Goal: Task Accomplishment & Management: Use online tool/utility

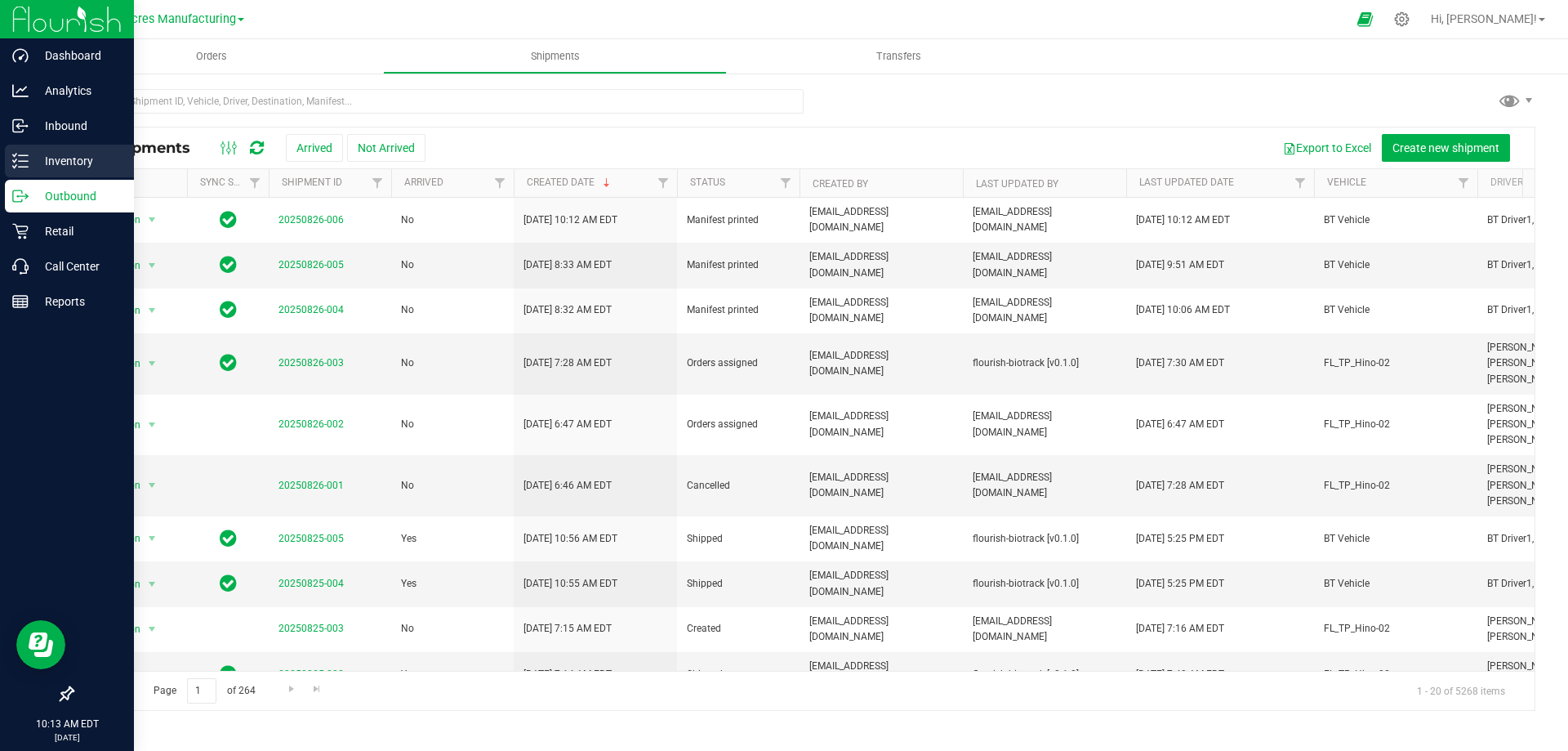
click at [23, 156] on icon at bounding box center [20, 160] width 16 height 16
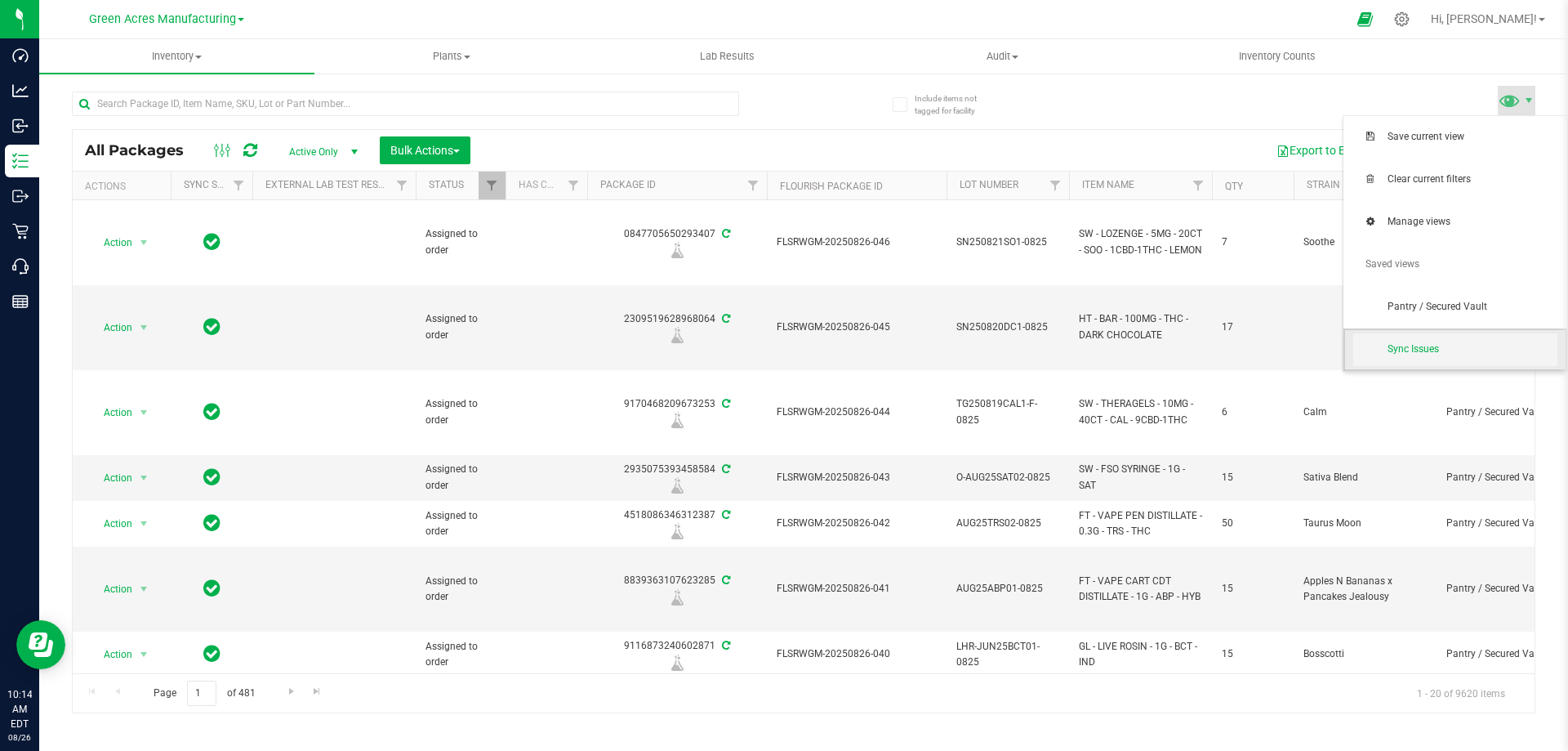
click at [1408, 347] on span "Sync Issues" at bounding box center [1472, 348] width 170 height 14
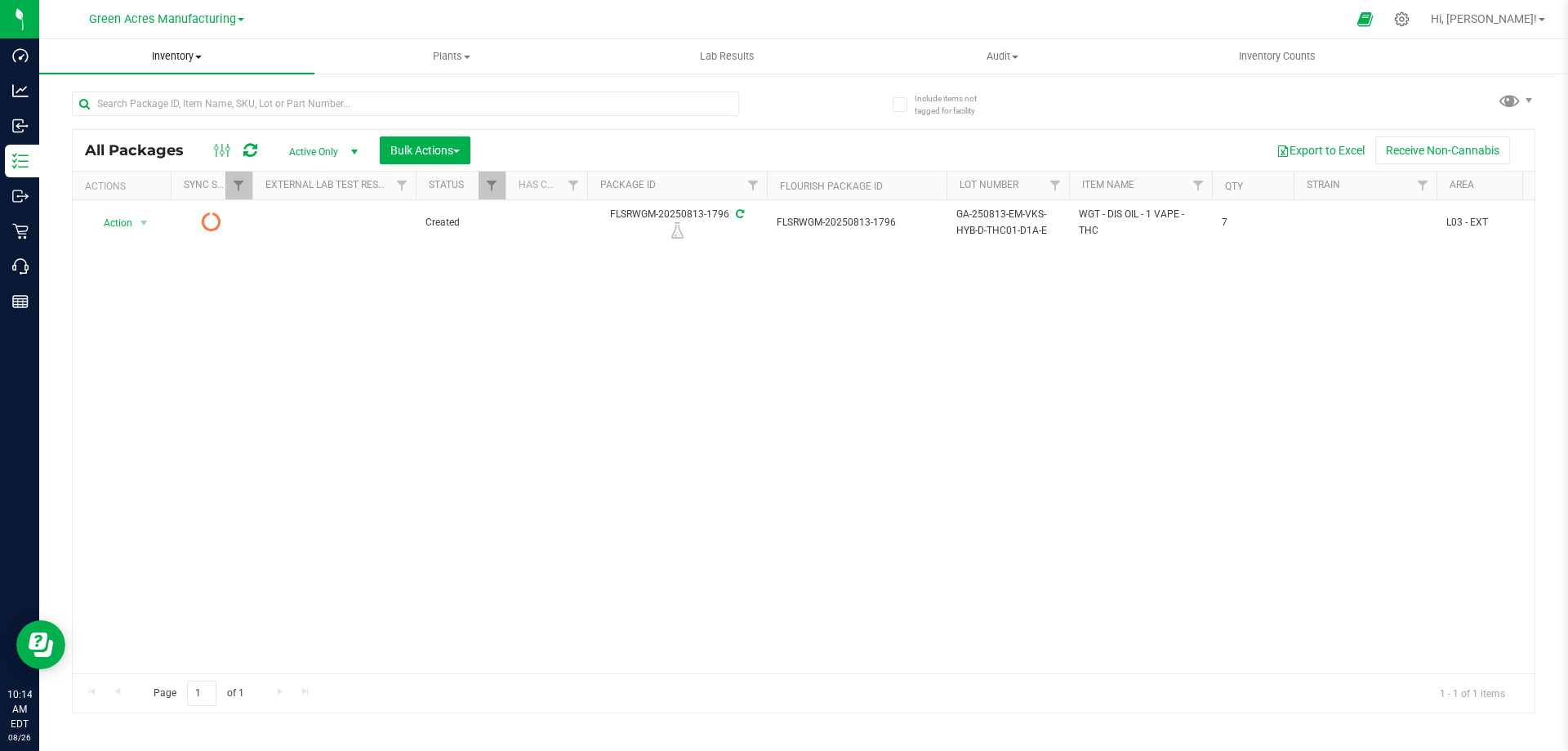
click at [175, 56] on span "Inventory" at bounding box center [177, 56] width 275 height 14
click at [97, 97] on span "All packages" at bounding box center [96, 98] width 112 height 14
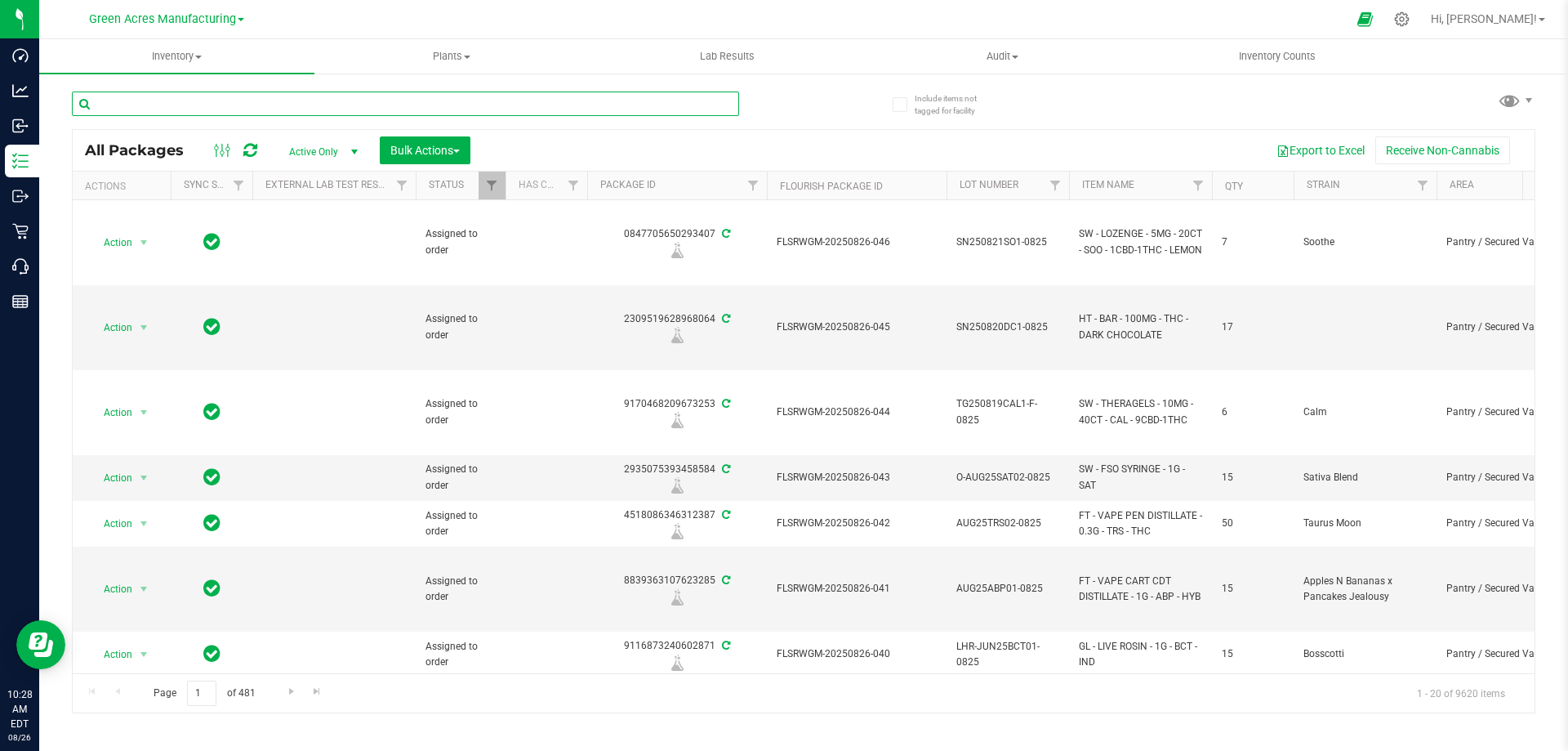
click at [119, 105] on input "text" at bounding box center [405, 103] width 667 height 24
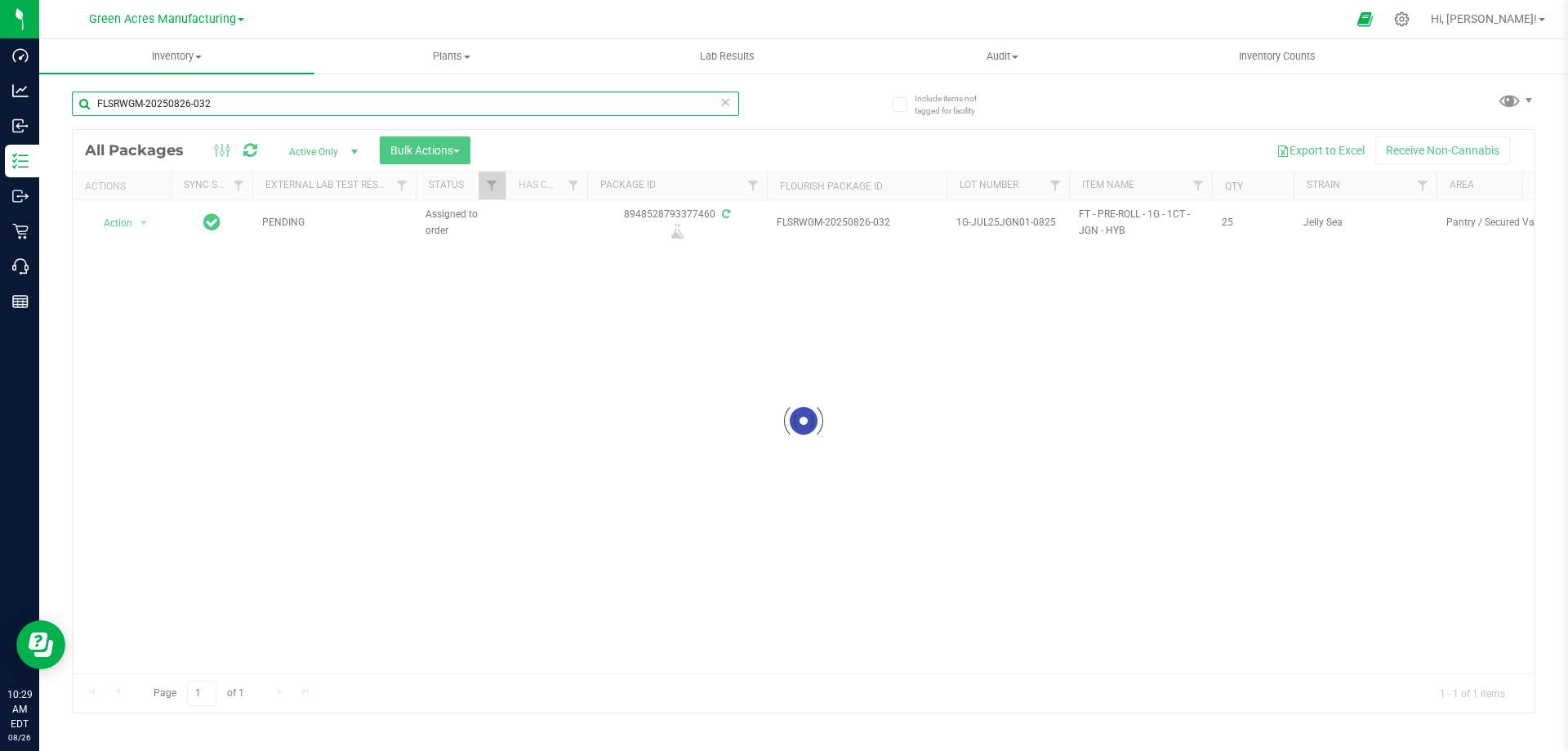
type input "FLSRWGM-20250826-032"
drag, startPoint x: 236, startPoint y: 100, endPoint x: 93, endPoint y: 98, distance: 143.0
click at [93, 98] on input "FLSRWGM-20250826-032" at bounding box center [405, 103] width 667 height 24
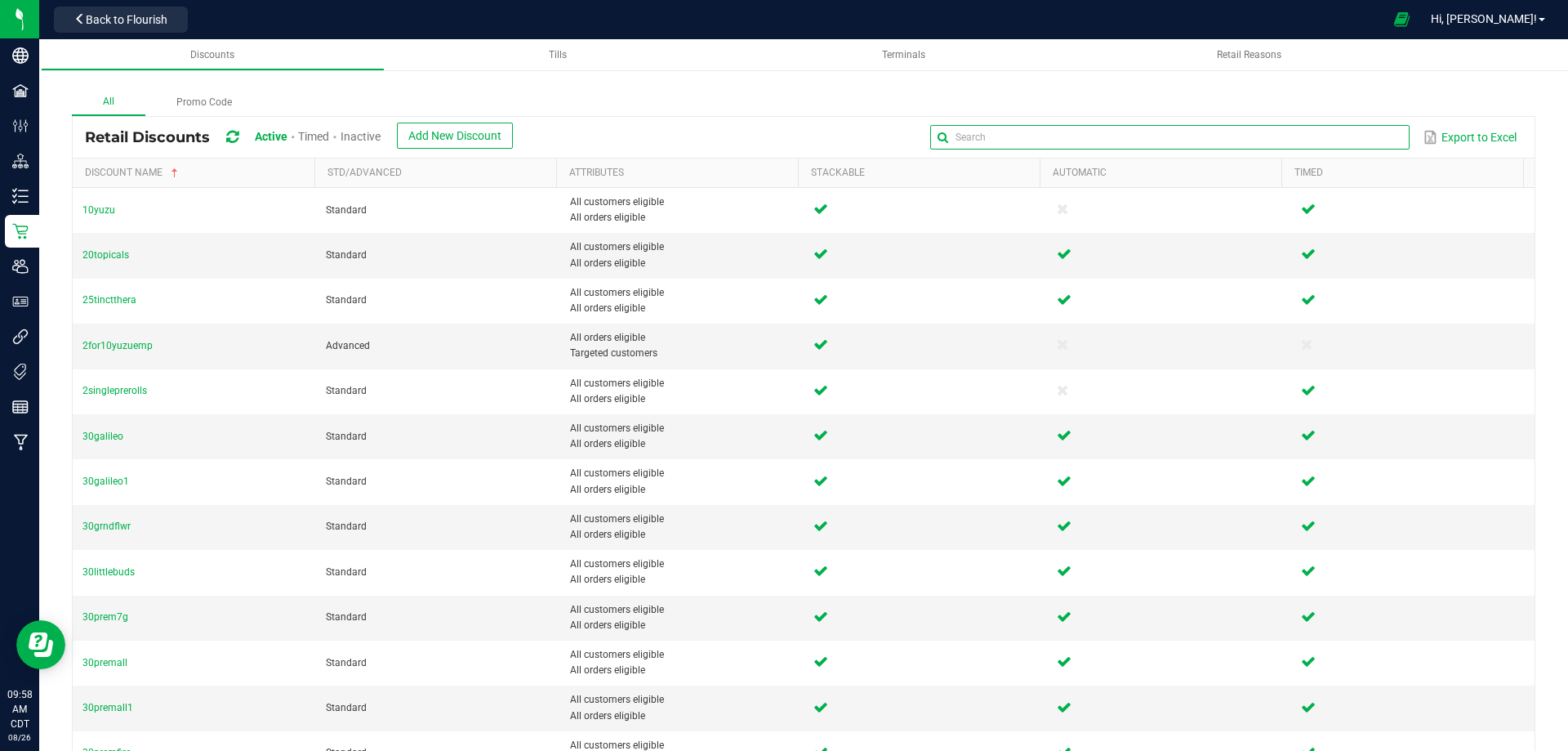
click at [1345, 130] on input "text" at bounding box center [1170, 136] width 479 height 24
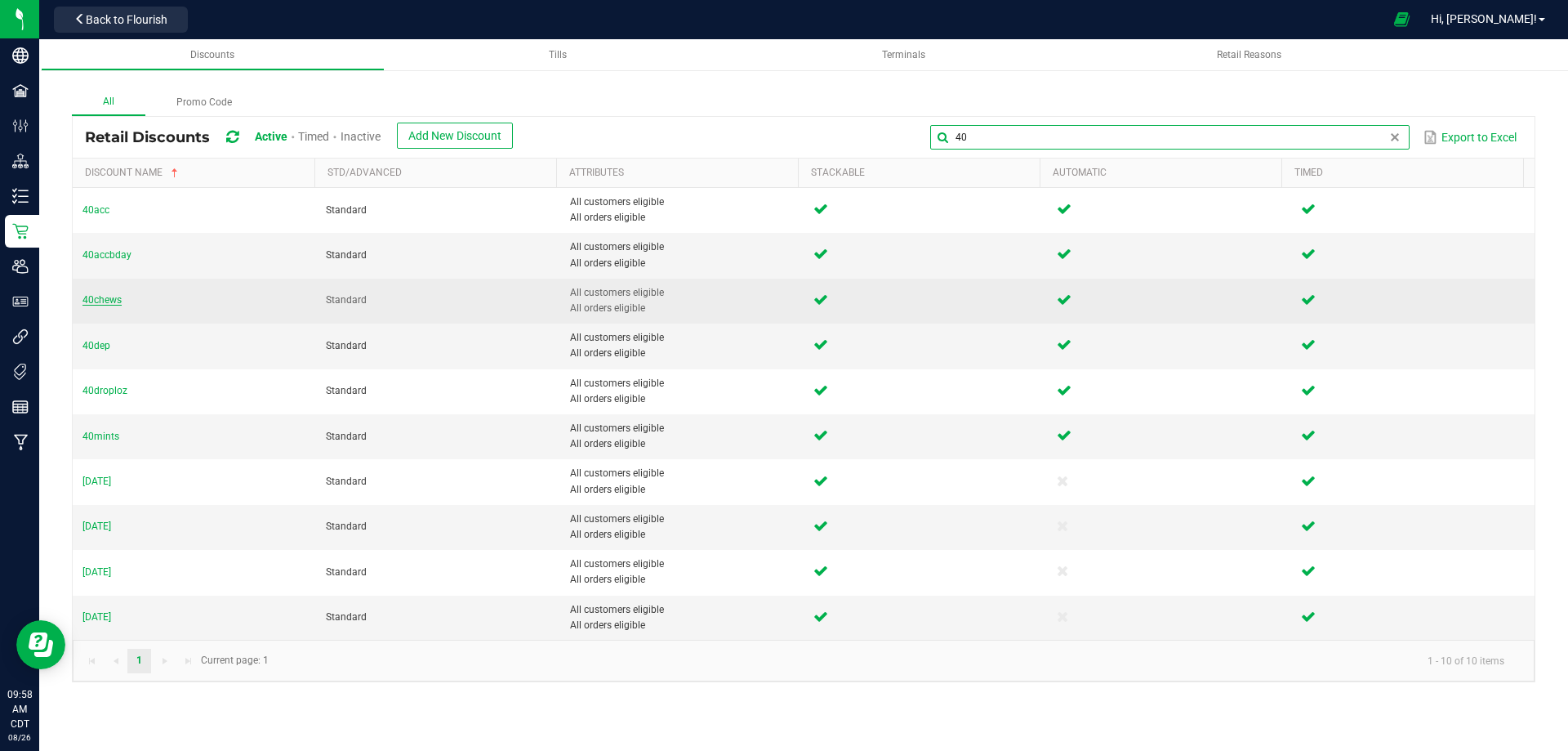
type input "40"
click at [88, 299] on span "40chews" at bounding box center [101, 300] width 40 height 12
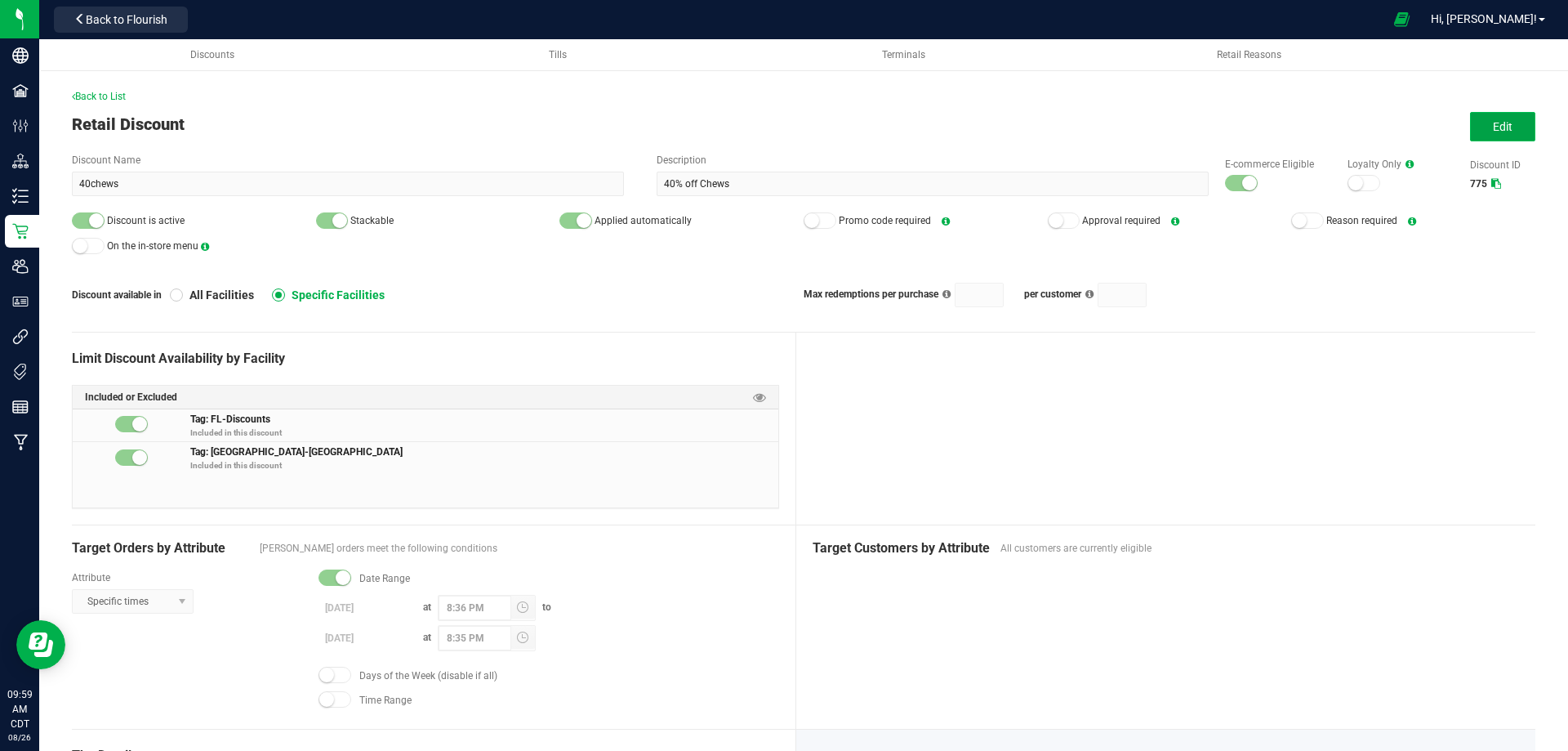
click at [1494, 125] on span "Edit" at bounding box center [1503, 126] width 19 height 14
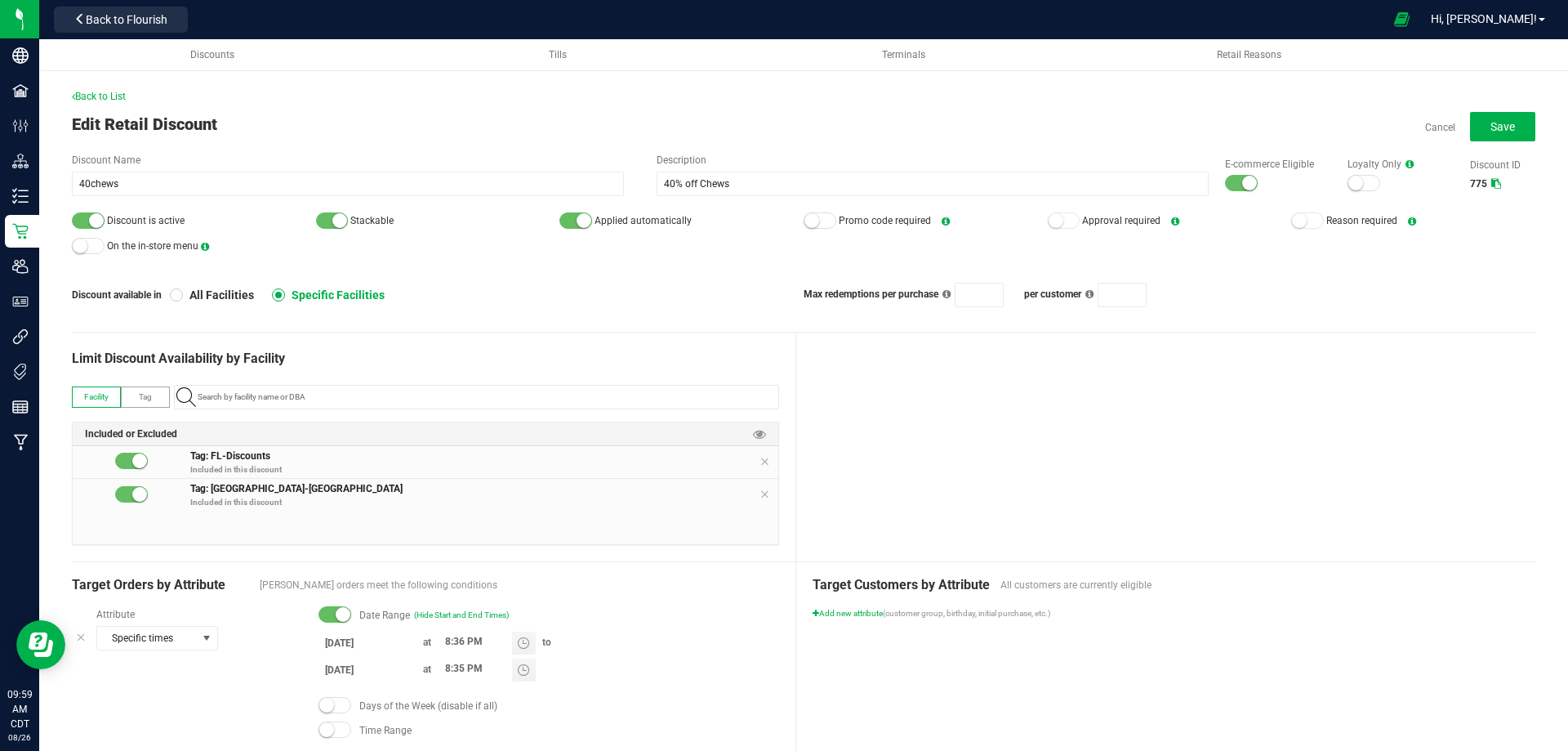
click at [339, 639] on input "8/12/2025" at bounding box center [368, 642] width 98 height 20
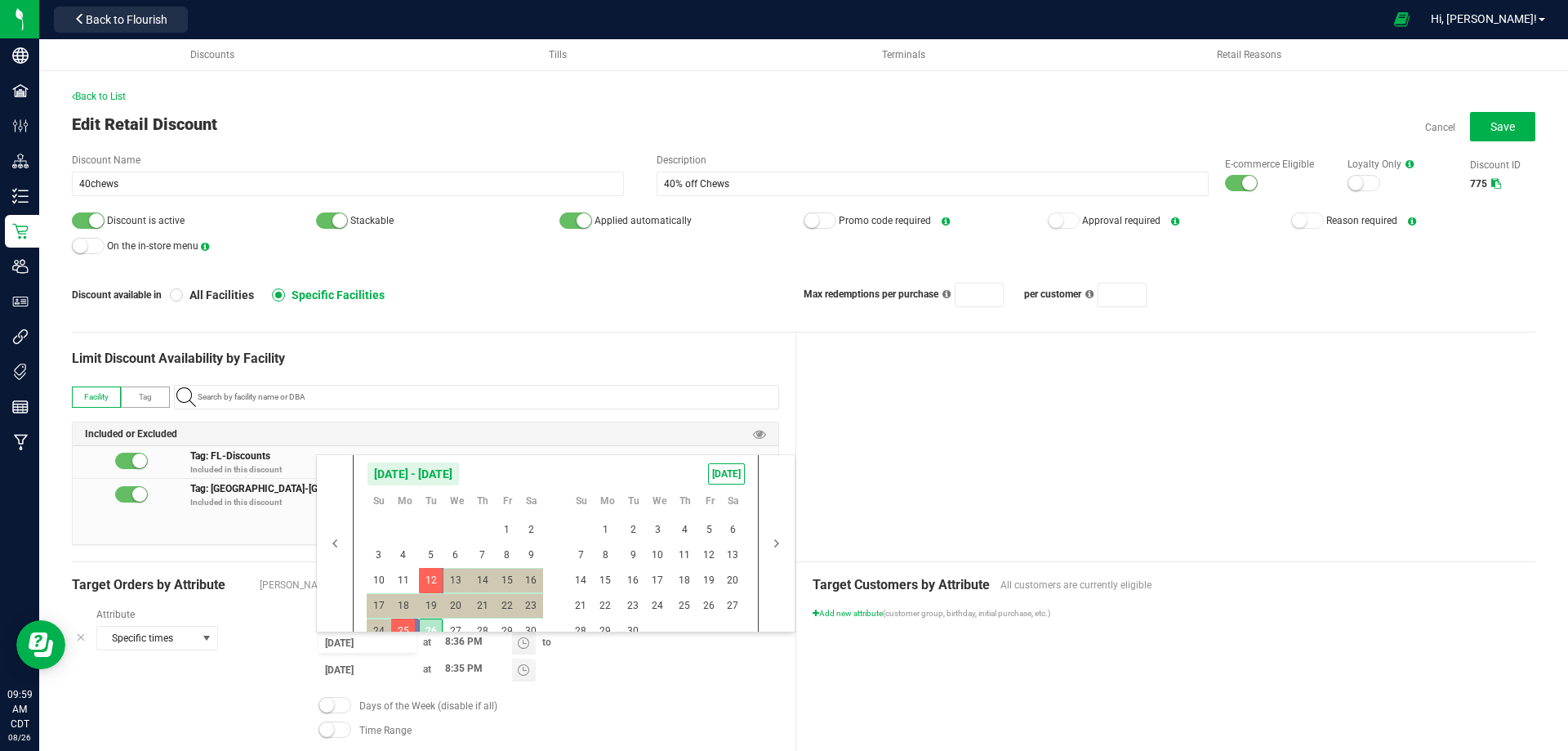
click at [434, 628] on span "26" at bounding box center [431, 630] width 24 height 25
type input "8/26/2025"
click at [637, 627] on span "30" at bounding box center [633, 630] width 24 height 25
type input "9/30/2025"
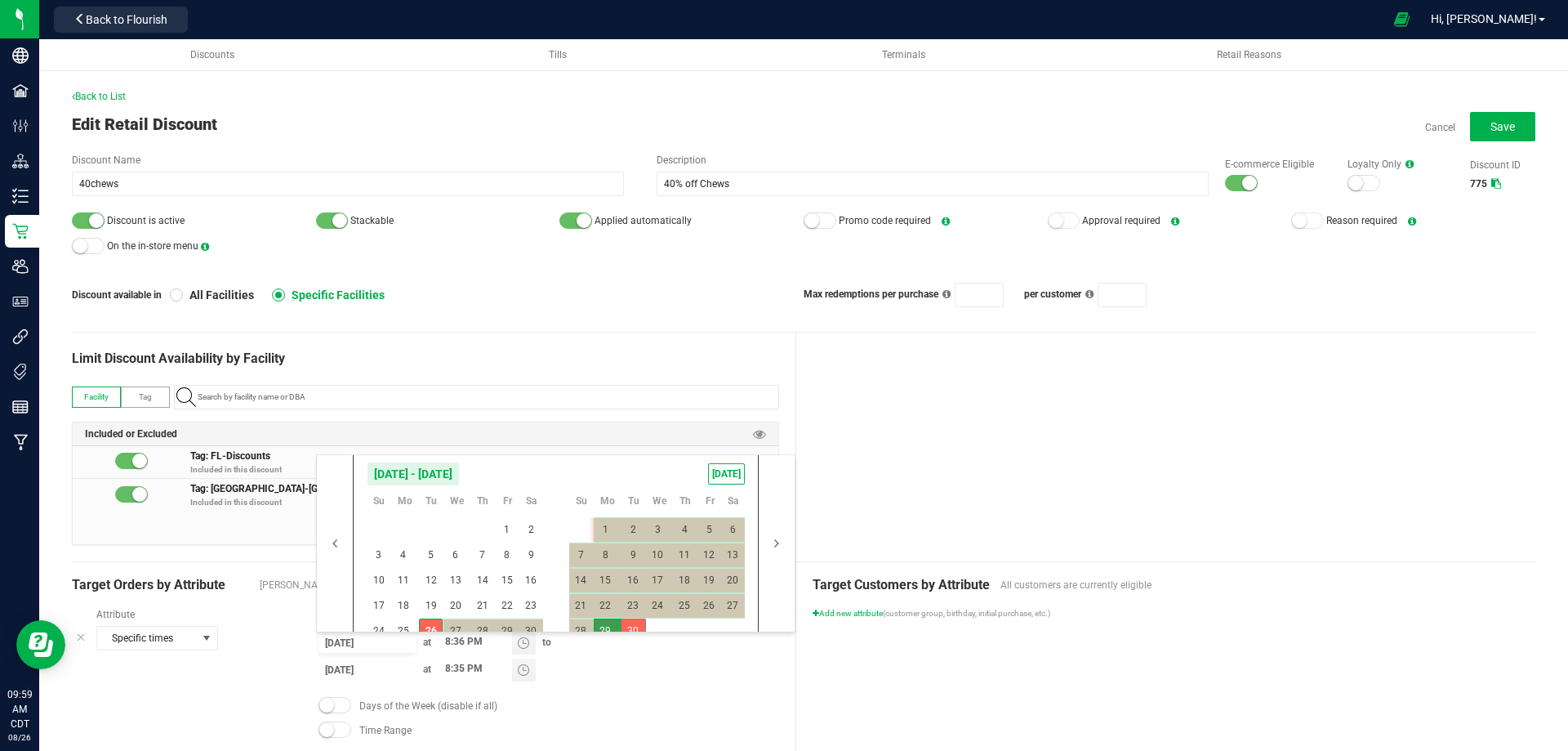
click at [630, 672] on div "8/26/2025 at 8:36 PM to 9/30/2025 at 8:35 PM" at bounding box center [548, 658] width 461 height 54
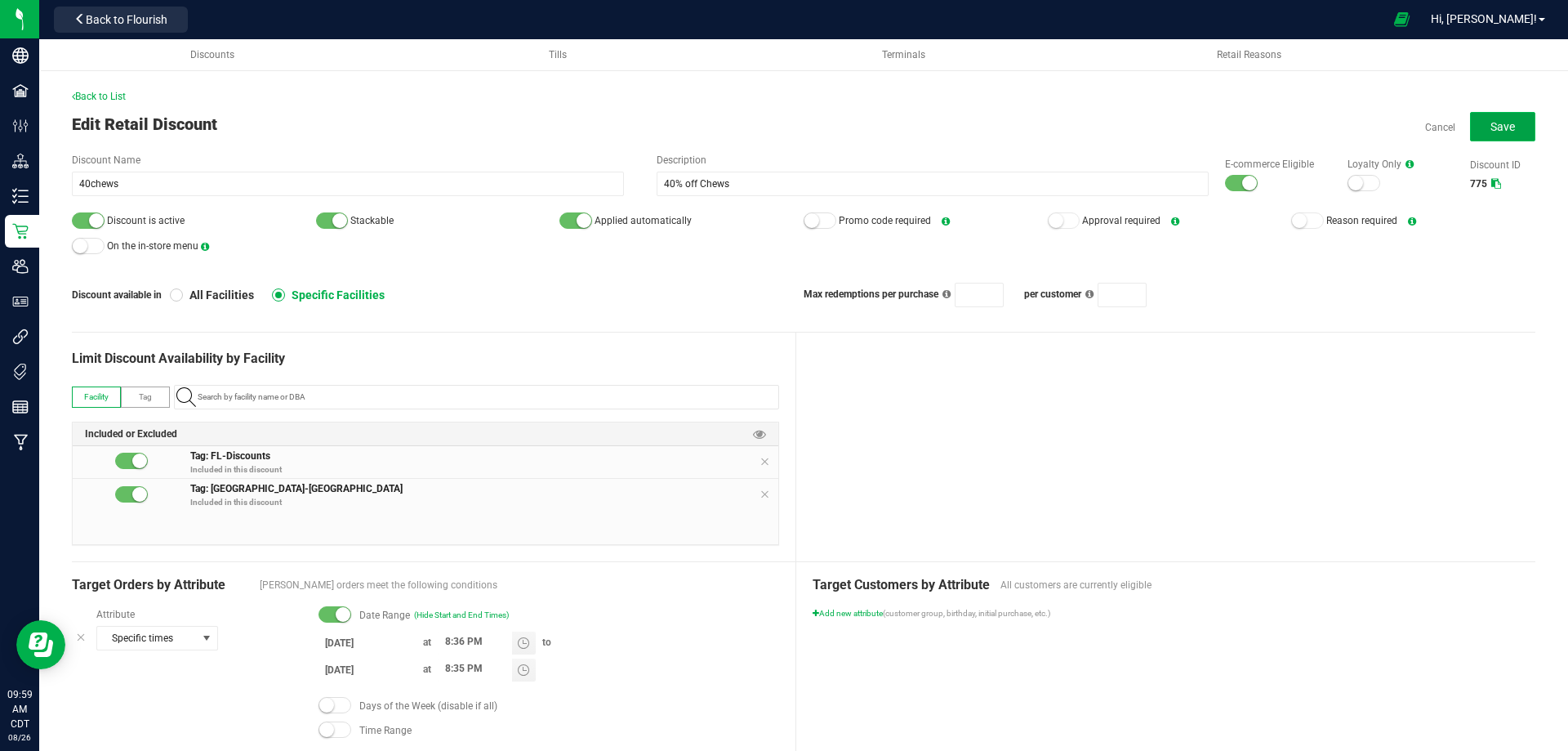
click at [1491, 120] on span "Save" at bounding box center [1502, 126] width 24 height 14
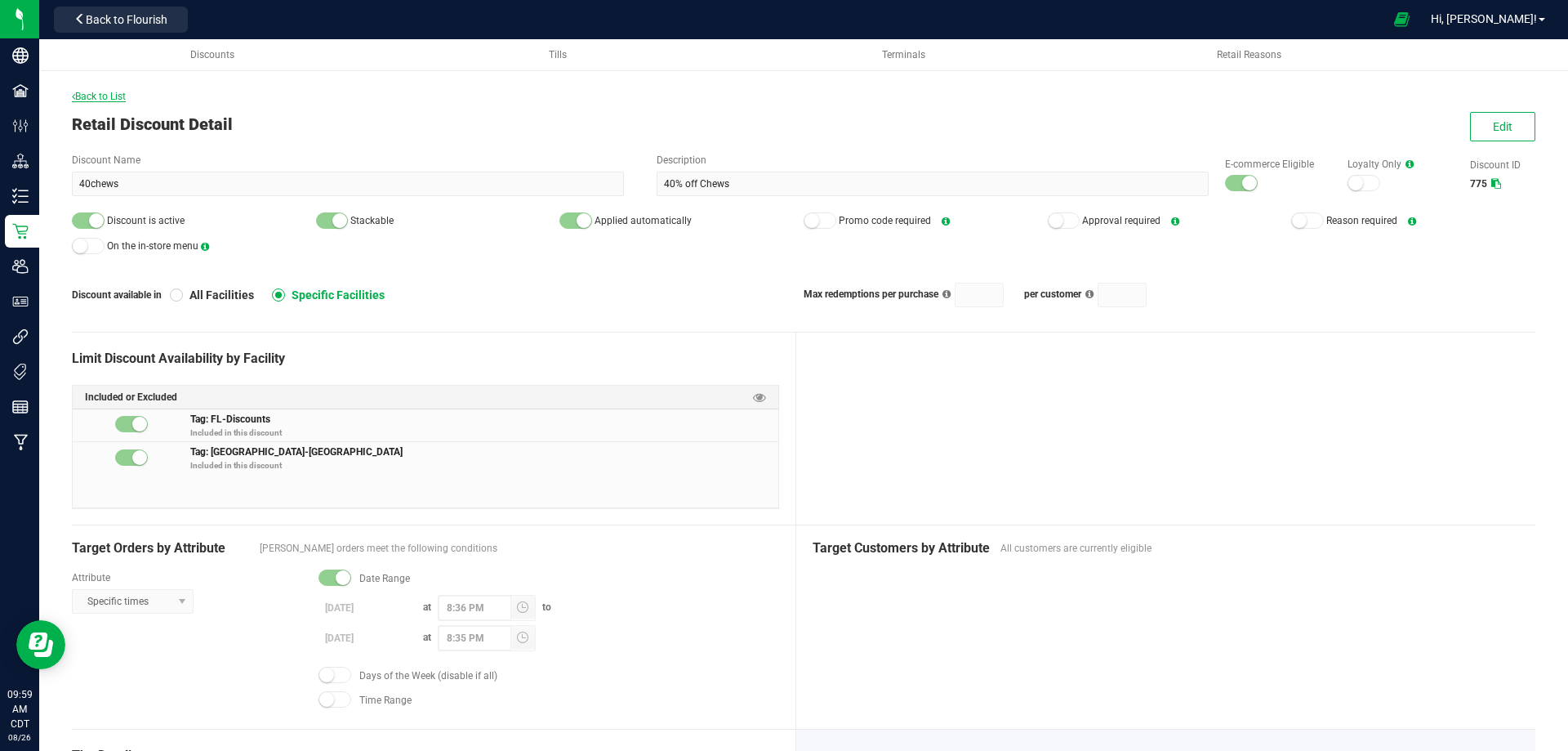
click at [100, 95] on span "Back to List" at bounding box center [98, 97] width 54 height 12
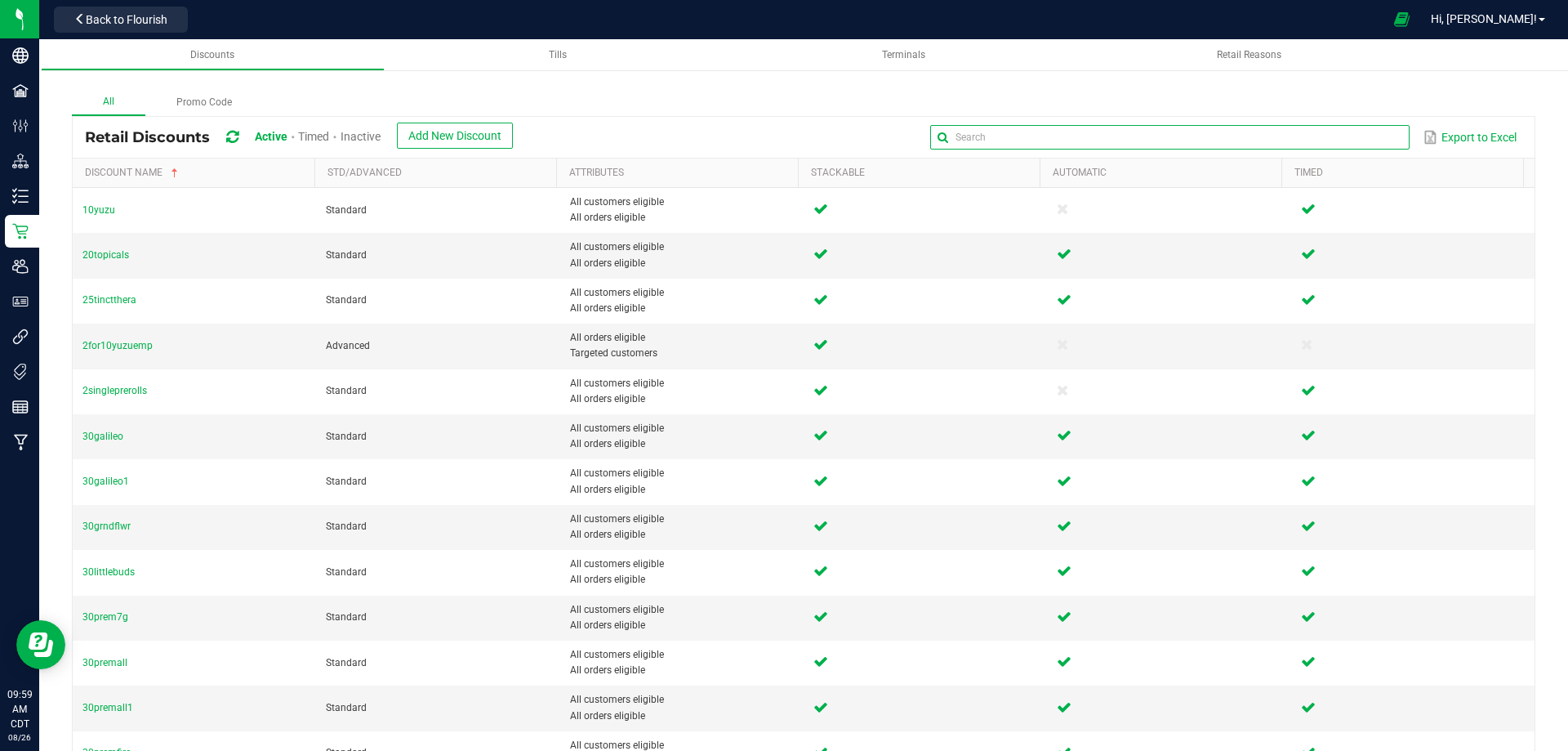
click at [1336, 141] on input "text" at bounding box center [1170, 136] width 479 height 24
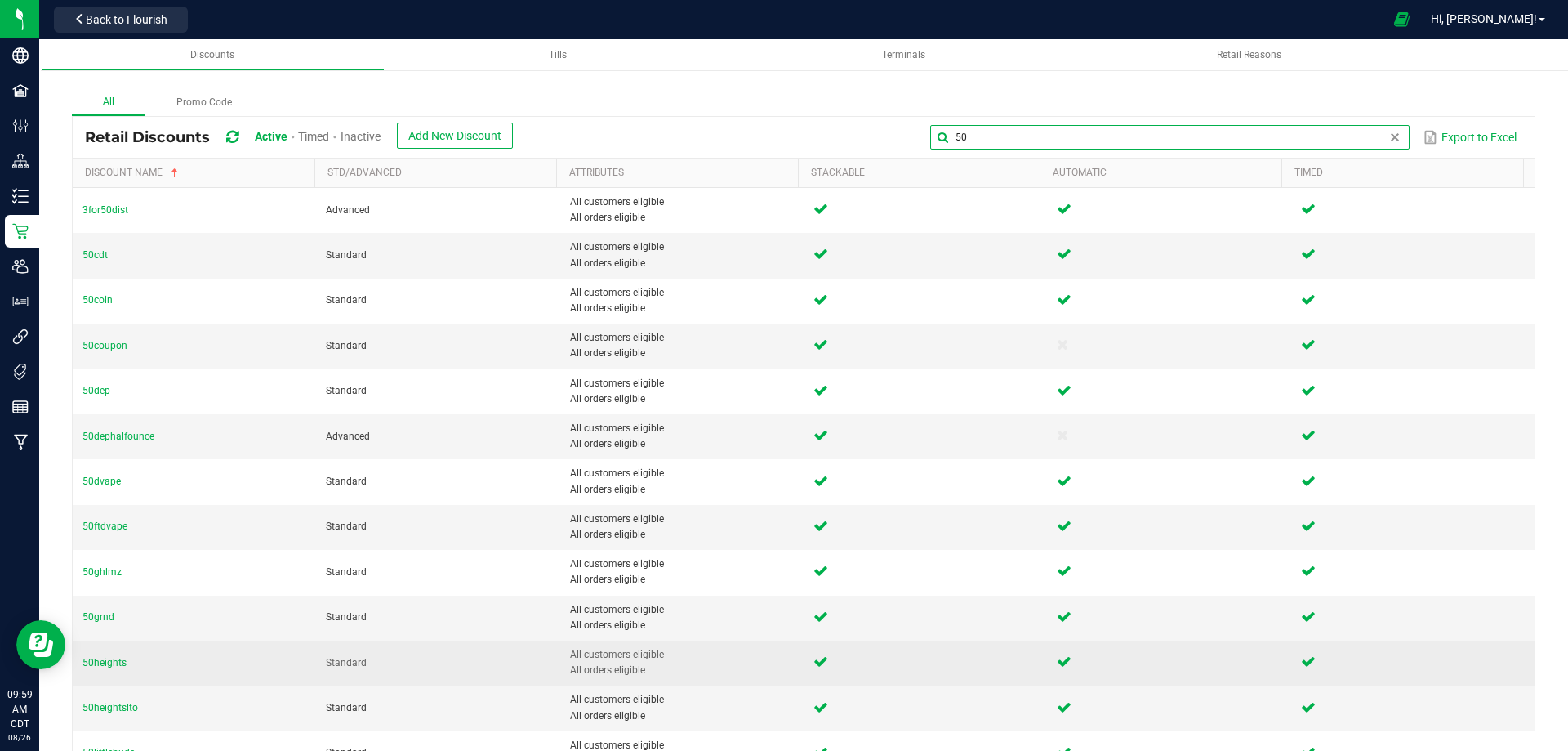
type input "50"
click at [103, 659] on span "50heights" at bounding box center [104, 662] width 44 height 12
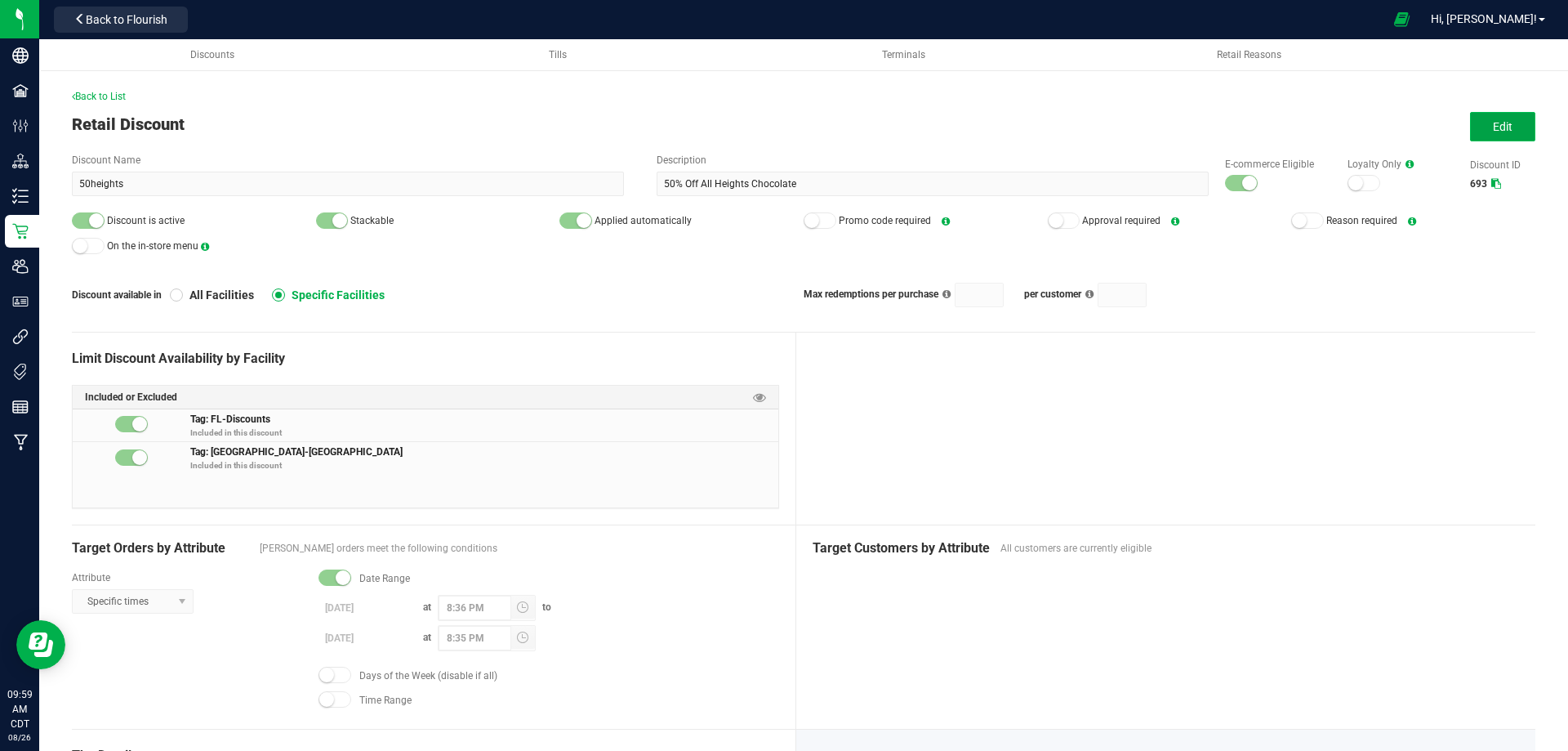
click at [1498, 122] on span "Edit" at bounding box center [1503, 126] width 19 height 14
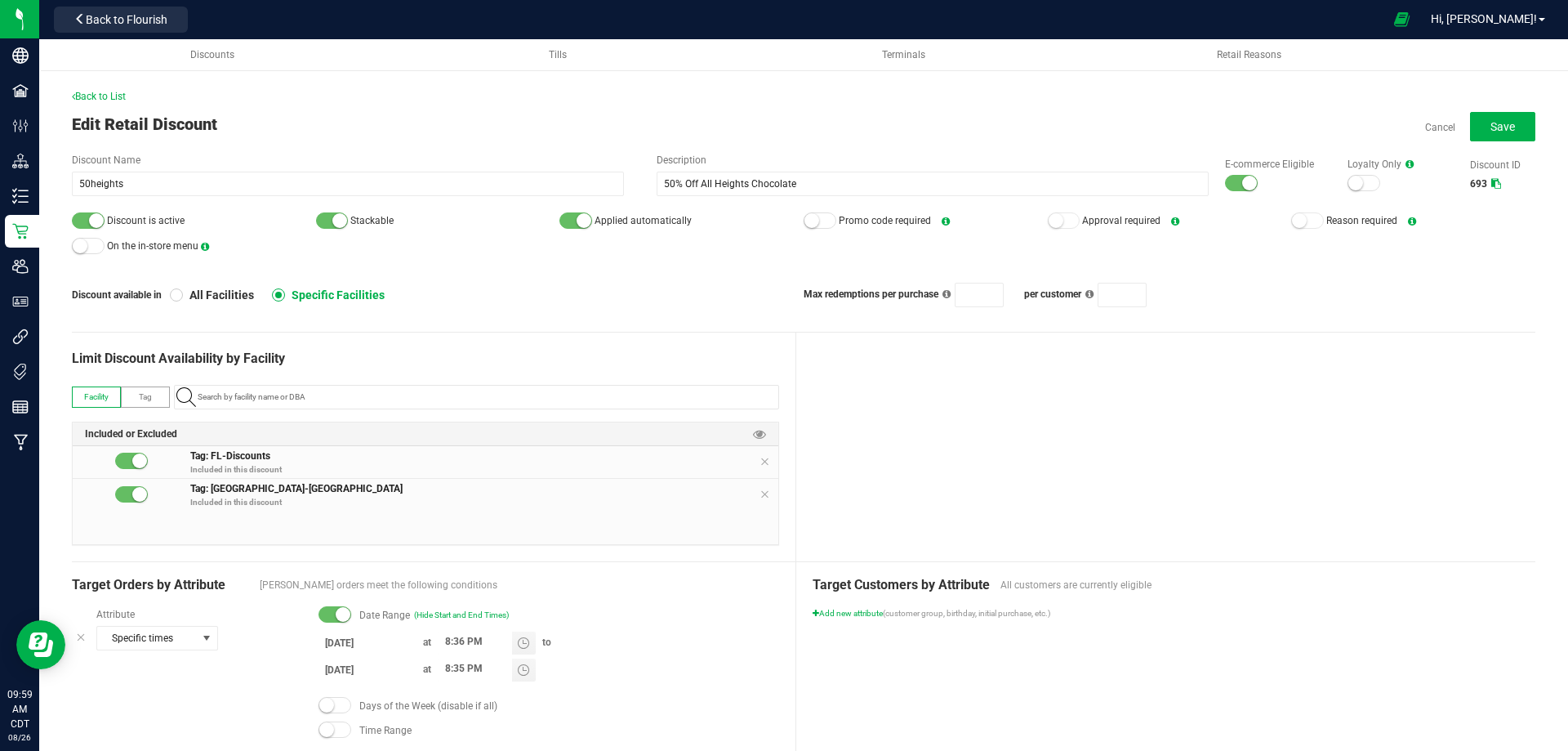
click at [345, 638] on input "8/12/2025" at bounding box center [368, 642] width 98 height 20
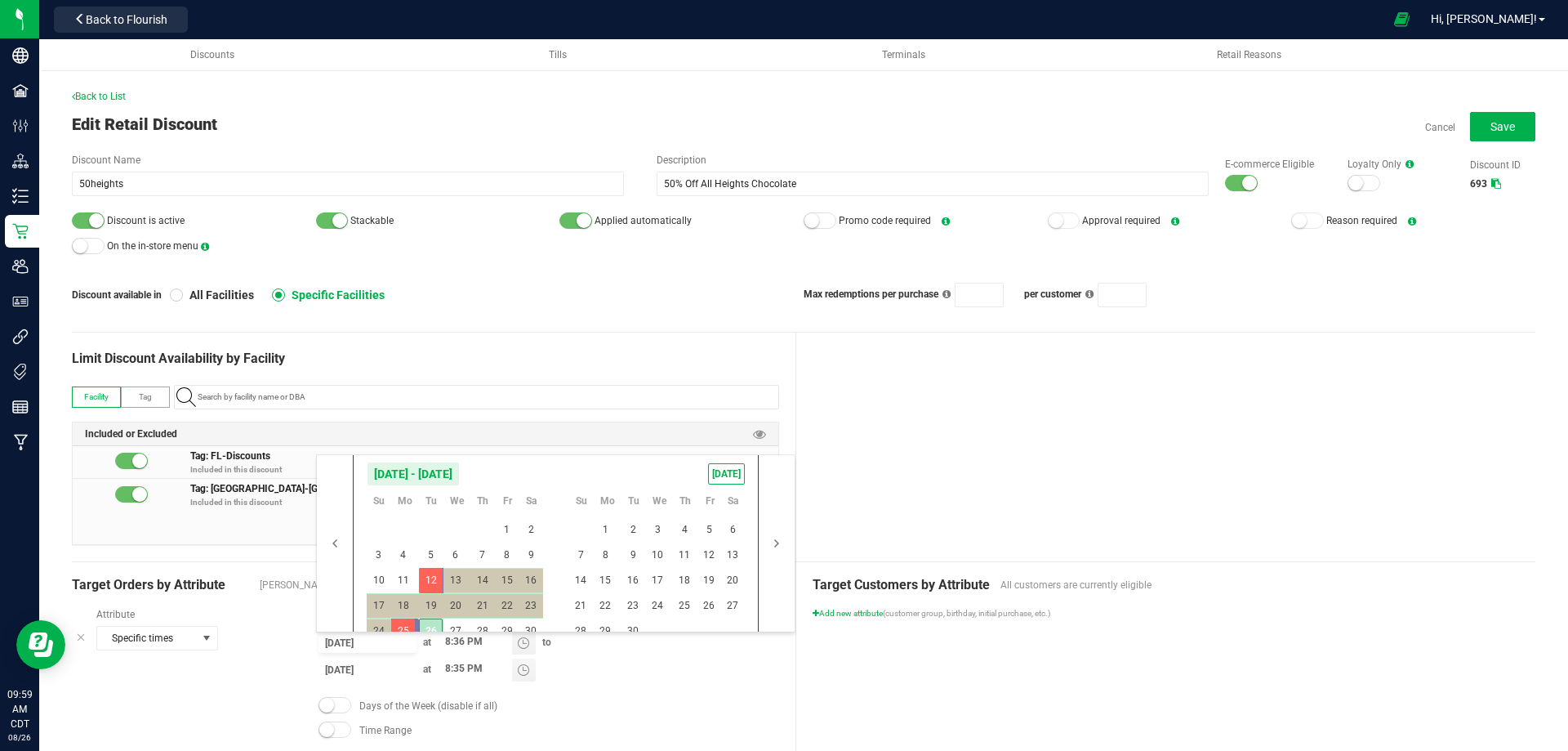
click at [427, 626] on span "26" at bounding box center [431, 630] width 24 height 25
type input "8/26/2025"
click at [634, 624] on span "30" at bounding box center [633, 630] width 24 height 25
type input "9/30/2025"
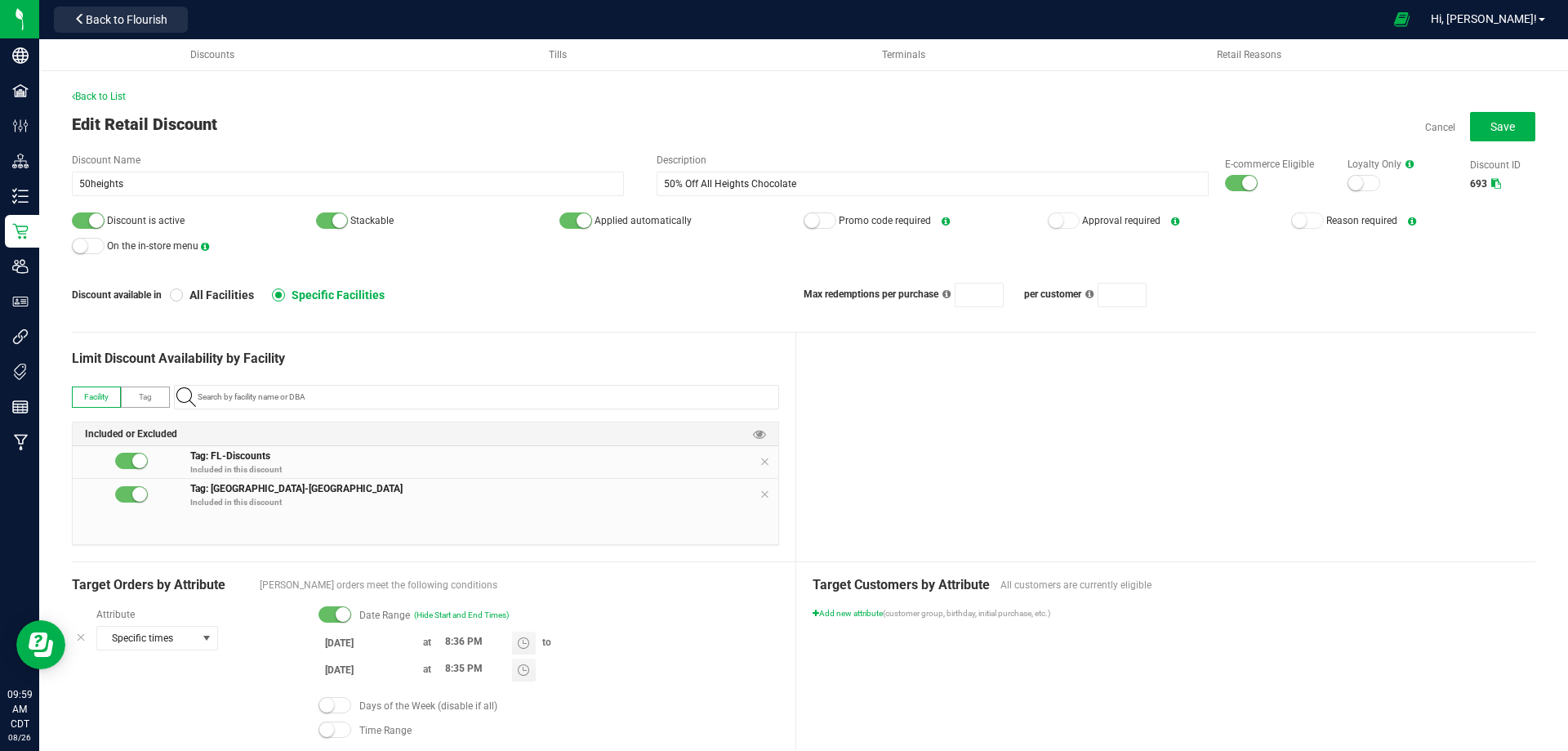
click at [751, 666] on div "8/26/2025 at 8:36 PM to 9/30/2025 at 8:35 PM" at bounding box center [548, 658] width 461 height 54
click at [347, 670] on input "9/30/2025" at bounding box center [368, 669] width 98 height 20
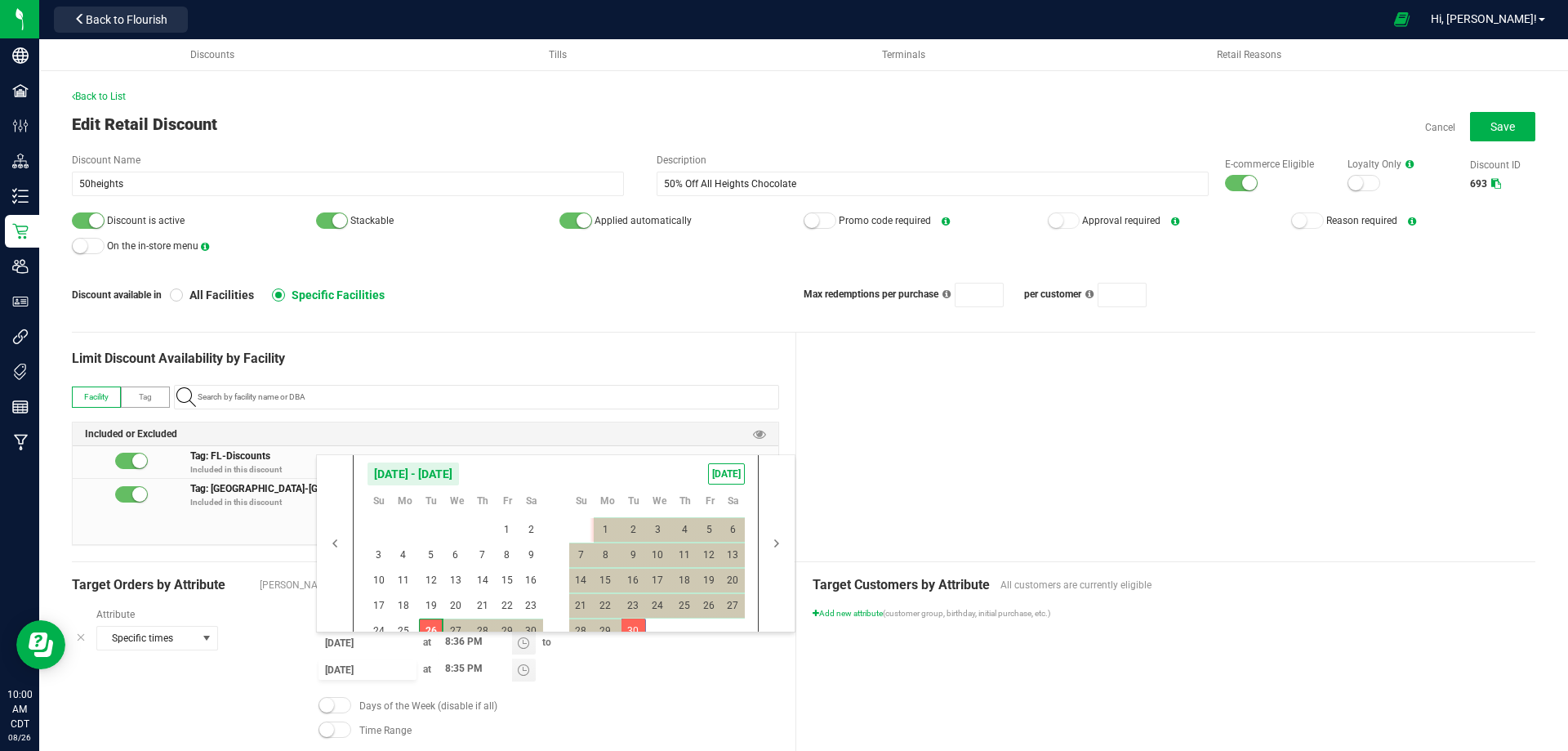
click at [347, 670] on input "9/30/2025" at bounding box center [368, 669] width 98 height 20
click at [671, 679] on div "8/26/2025 at 8:36 PM to 9/30/2025 at 8:35 PM" at bounding box center [548, 658] width 461 height 54
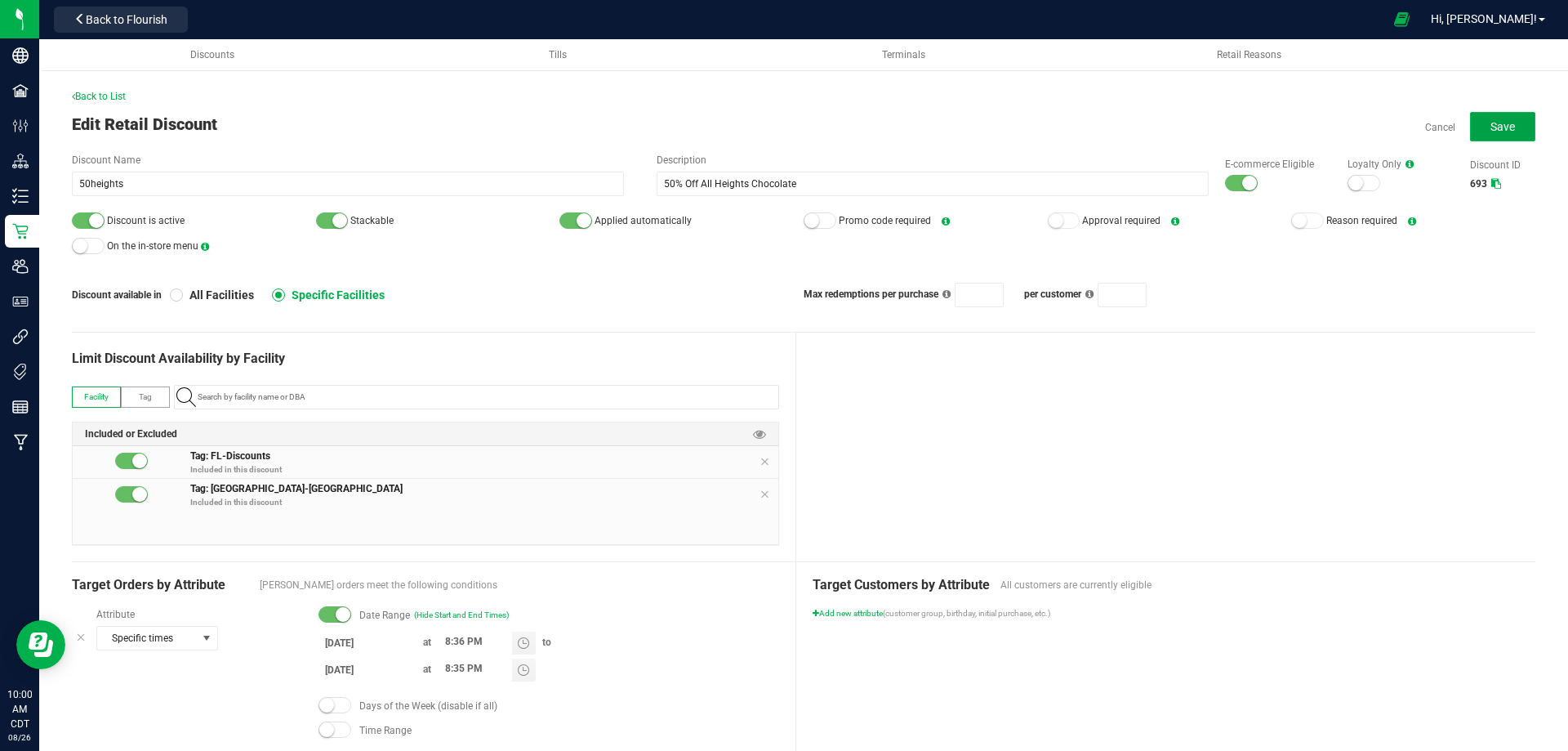
click at [1491, 121] on span "Save" at bounding box center [1502, 126] width 24 height 14
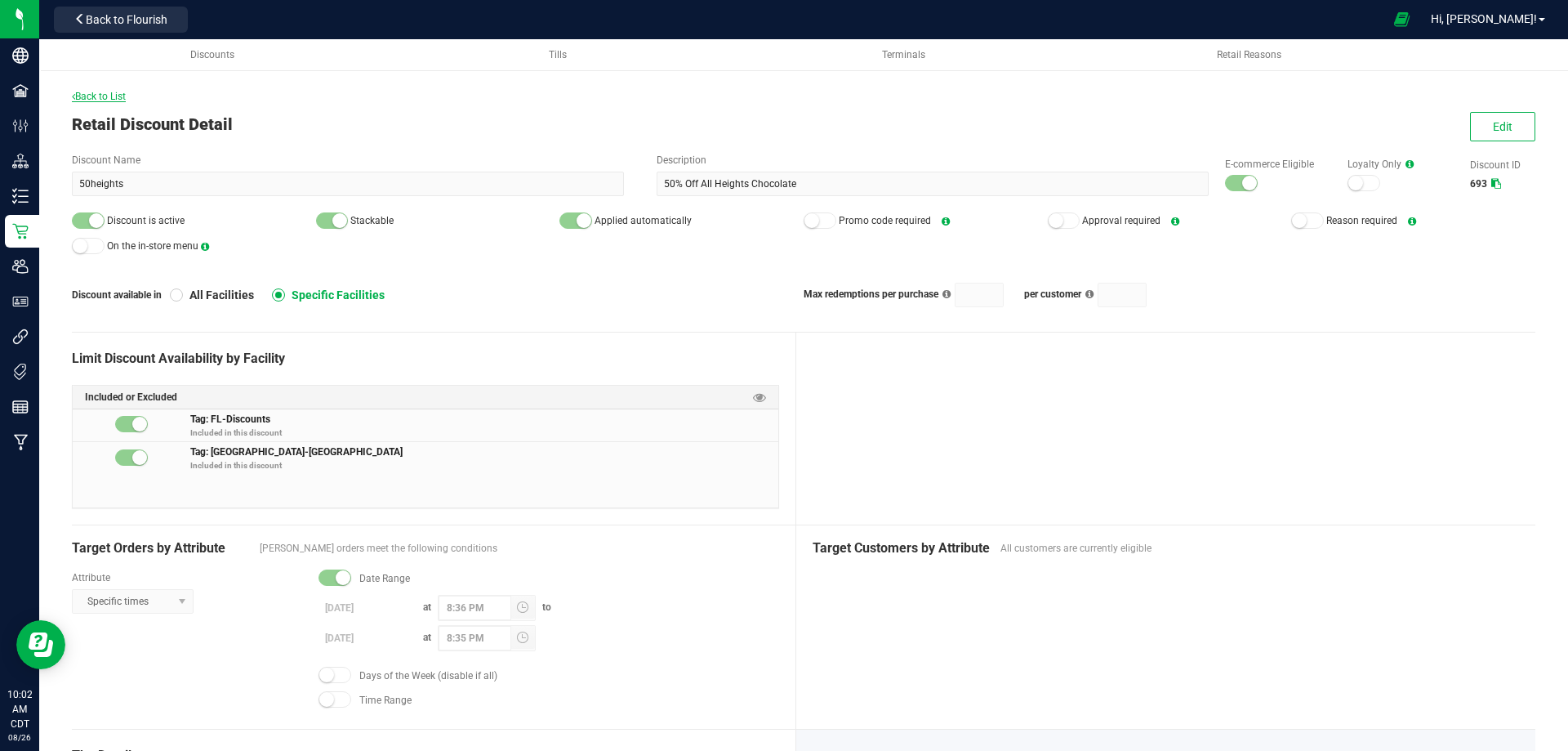
click at [108, 94] on span "Back to List" at bounding box center [98, 97] width 54 height 12
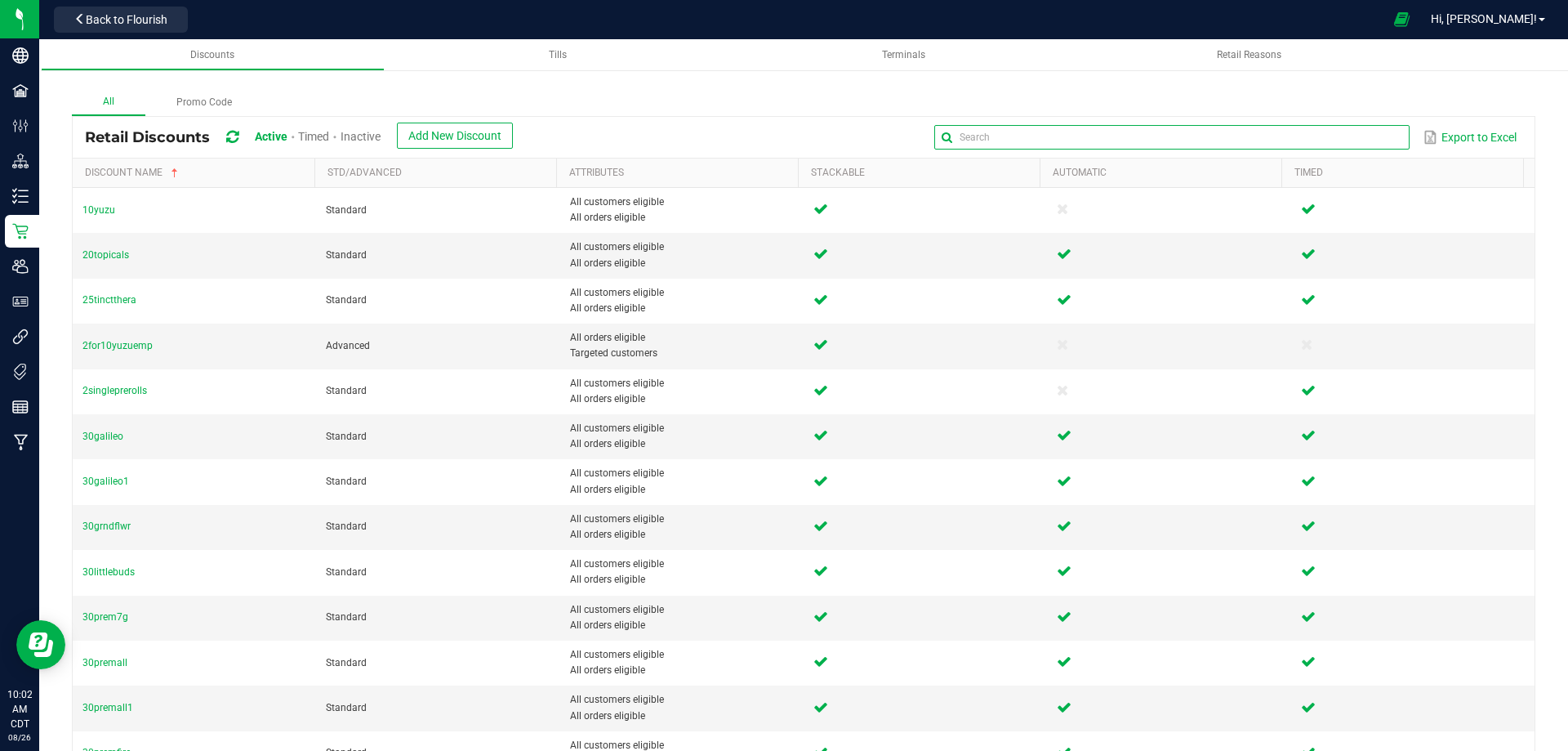
click at [1348, 131] on input "text" at bounding box center [1172, 136] width 475 height 24
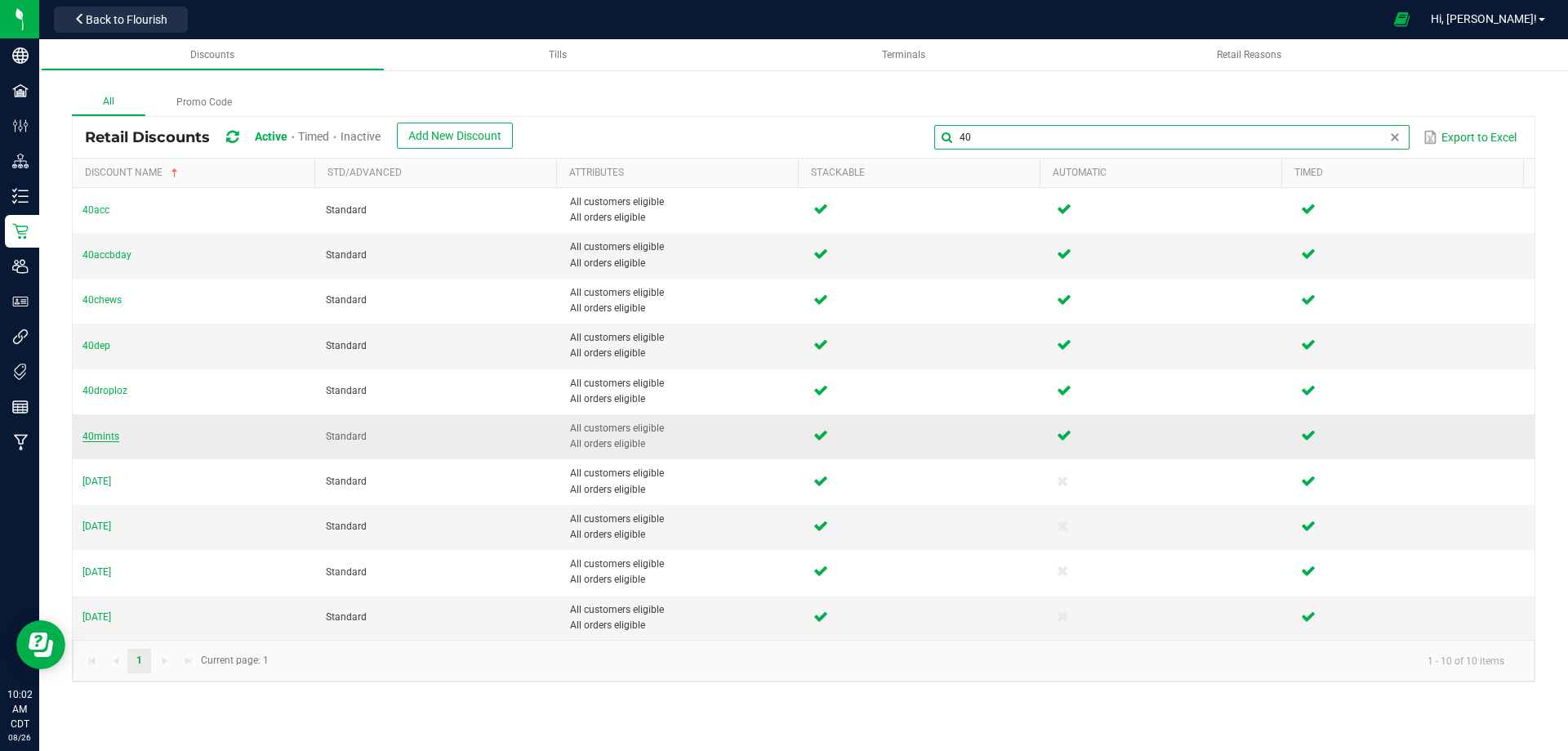
type input "40"
click at [96, 441] on span "40mints" at bounding box center [100, 436] width 37 height 12
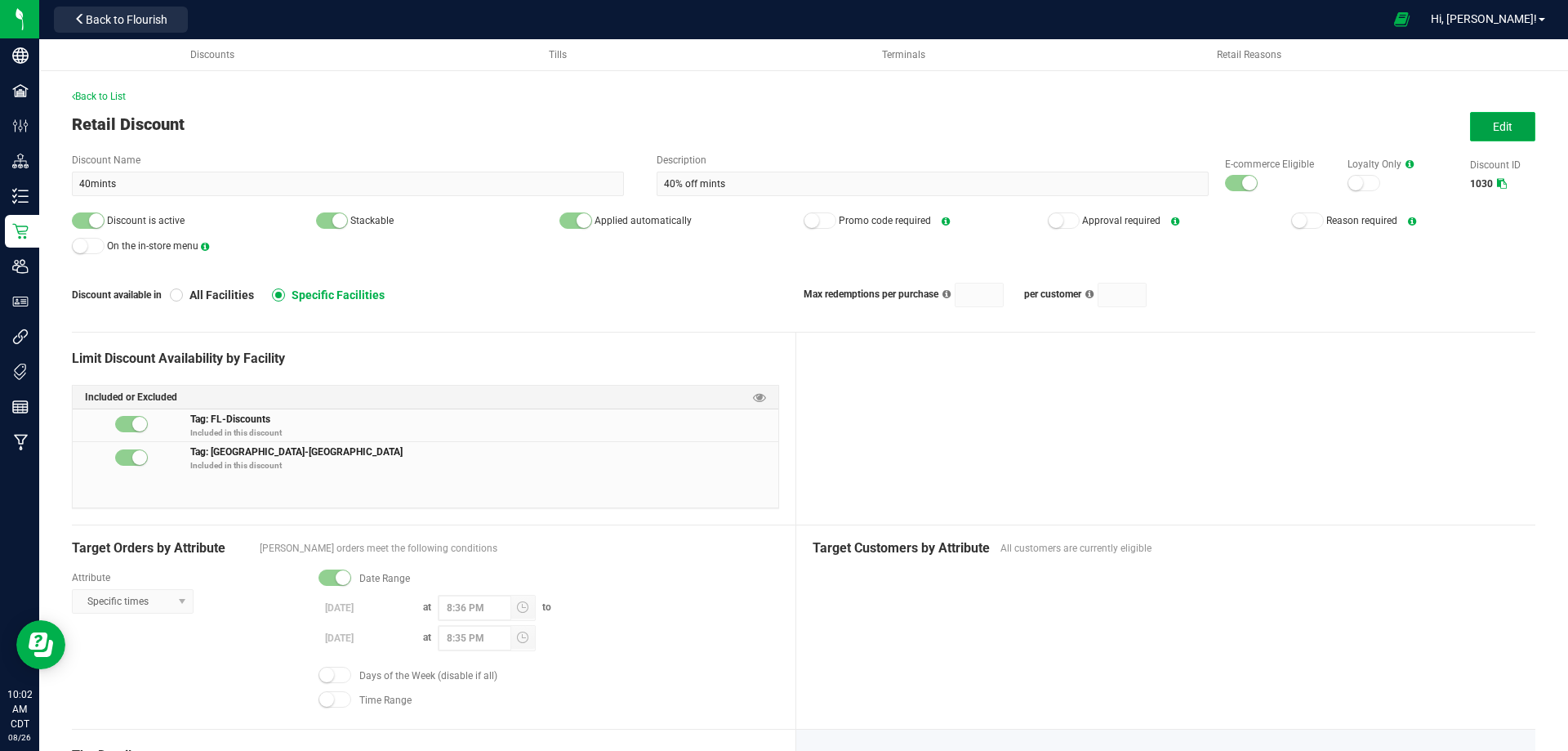
click at [1479, 126] on button "Edit" at bounding box center [1503, 126] width 66 height 29
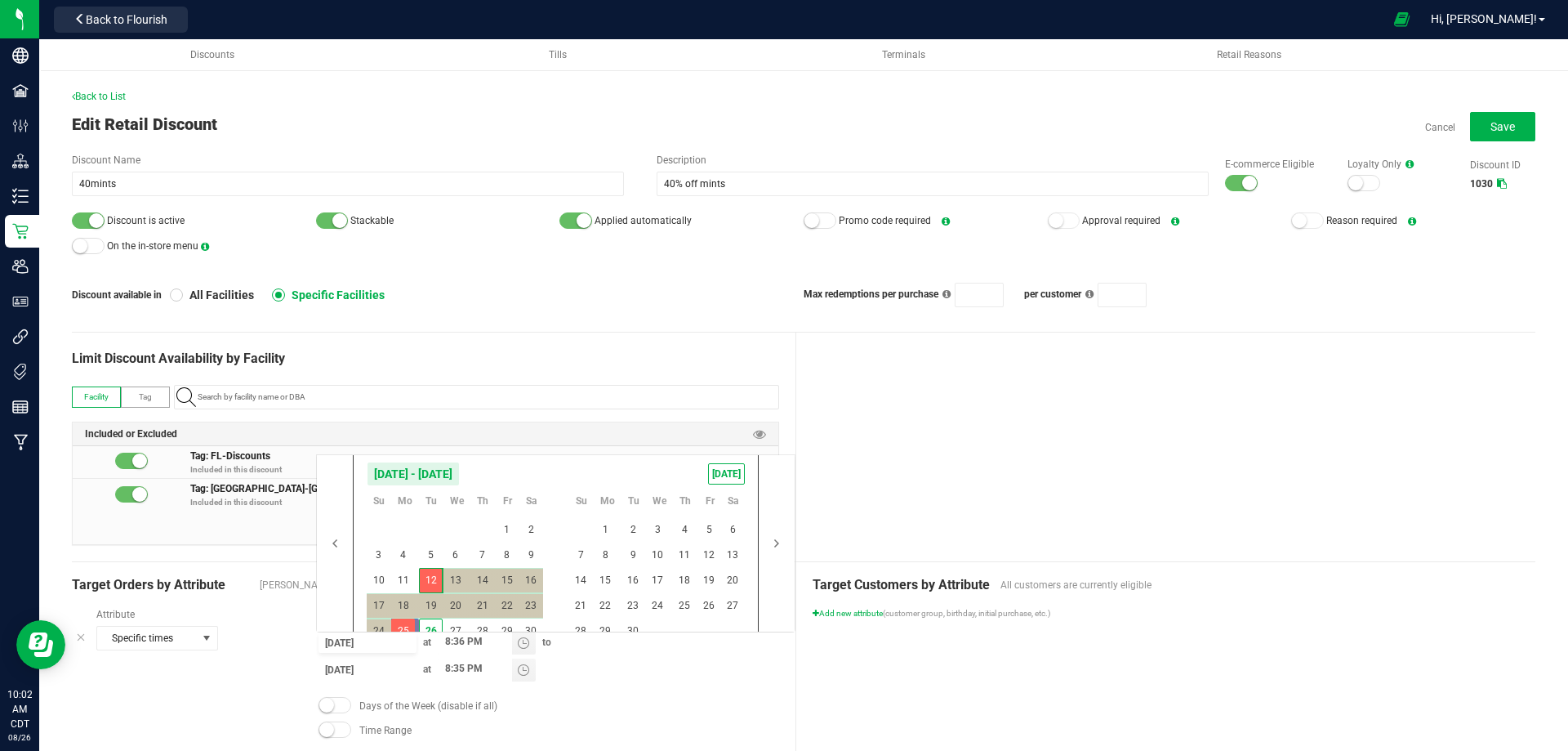
click at [342, 643] on input "8/12/2025" at bounding box center [368, 642] width 98 height 20
click at [433, 626] on span "26" at bounding box center [431, 630] width 24 height 25
type input "8/26/2025"
click at [635, 627] on span "30" at bounding box center [633, 630] width 24 height 25
type input "9/30/2025"
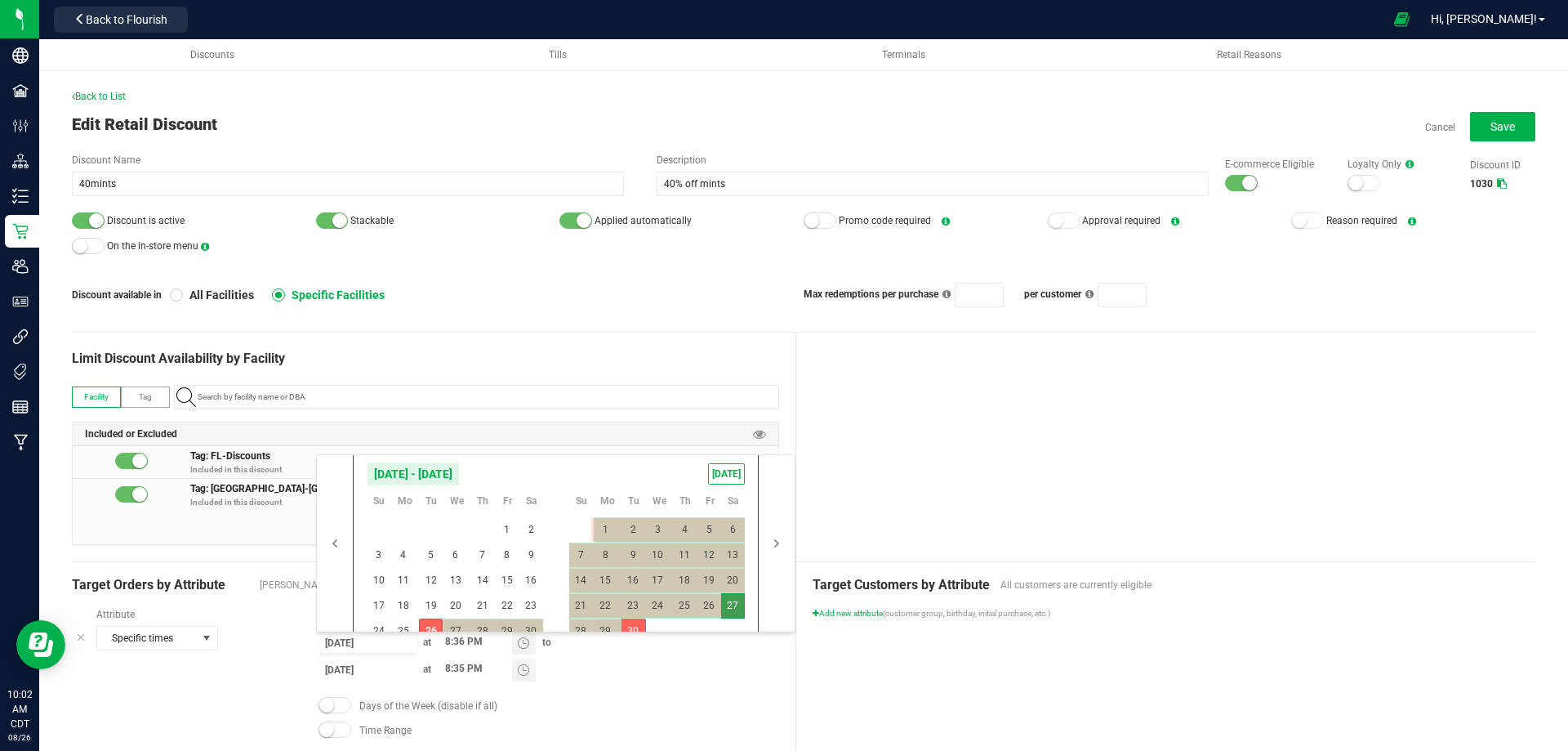
click at [998, 465] on div at bounding box center [1166, 446] width 741 height 229
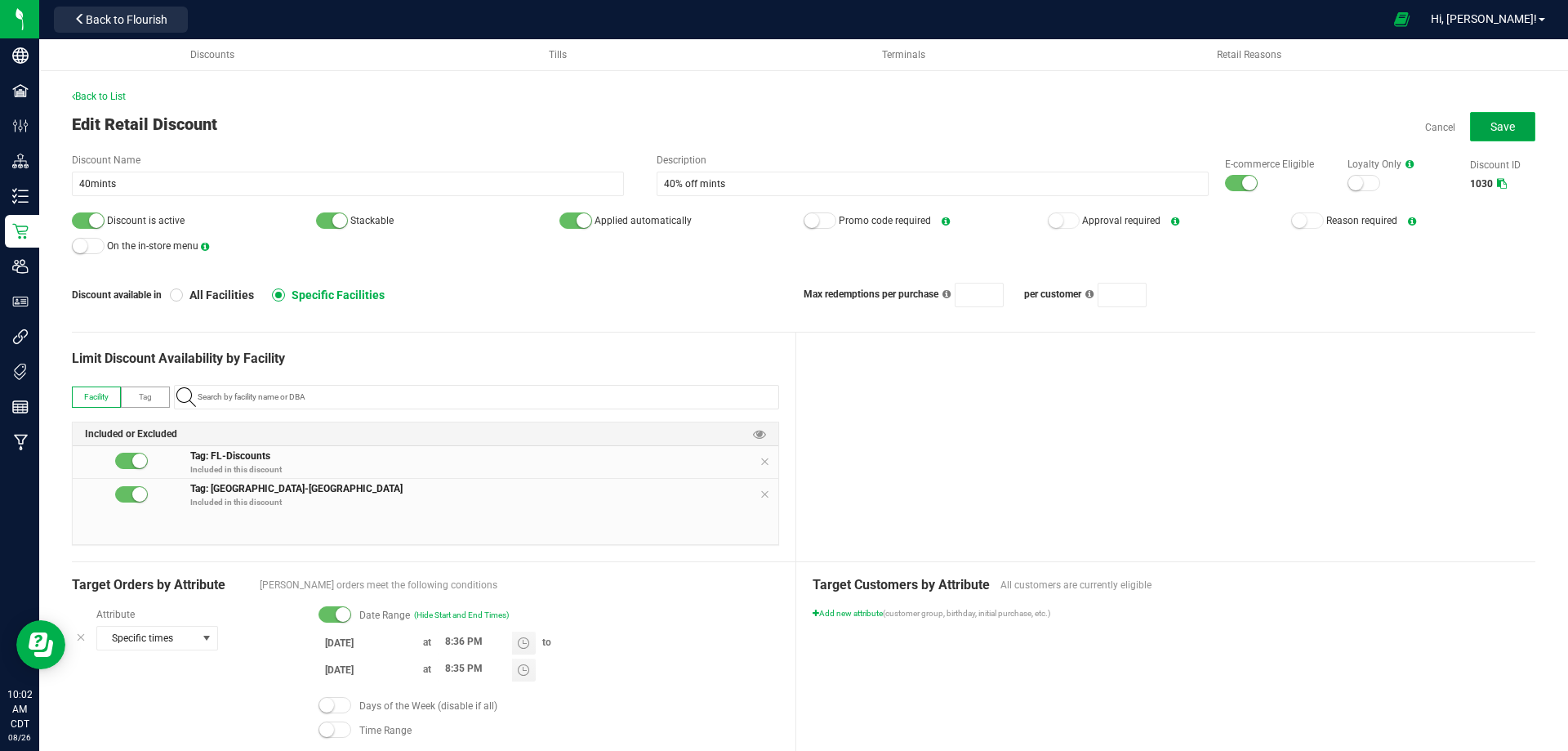
click at [1477, 130] on button "Save" at bounding box center [1503, 126] width 66 height 29
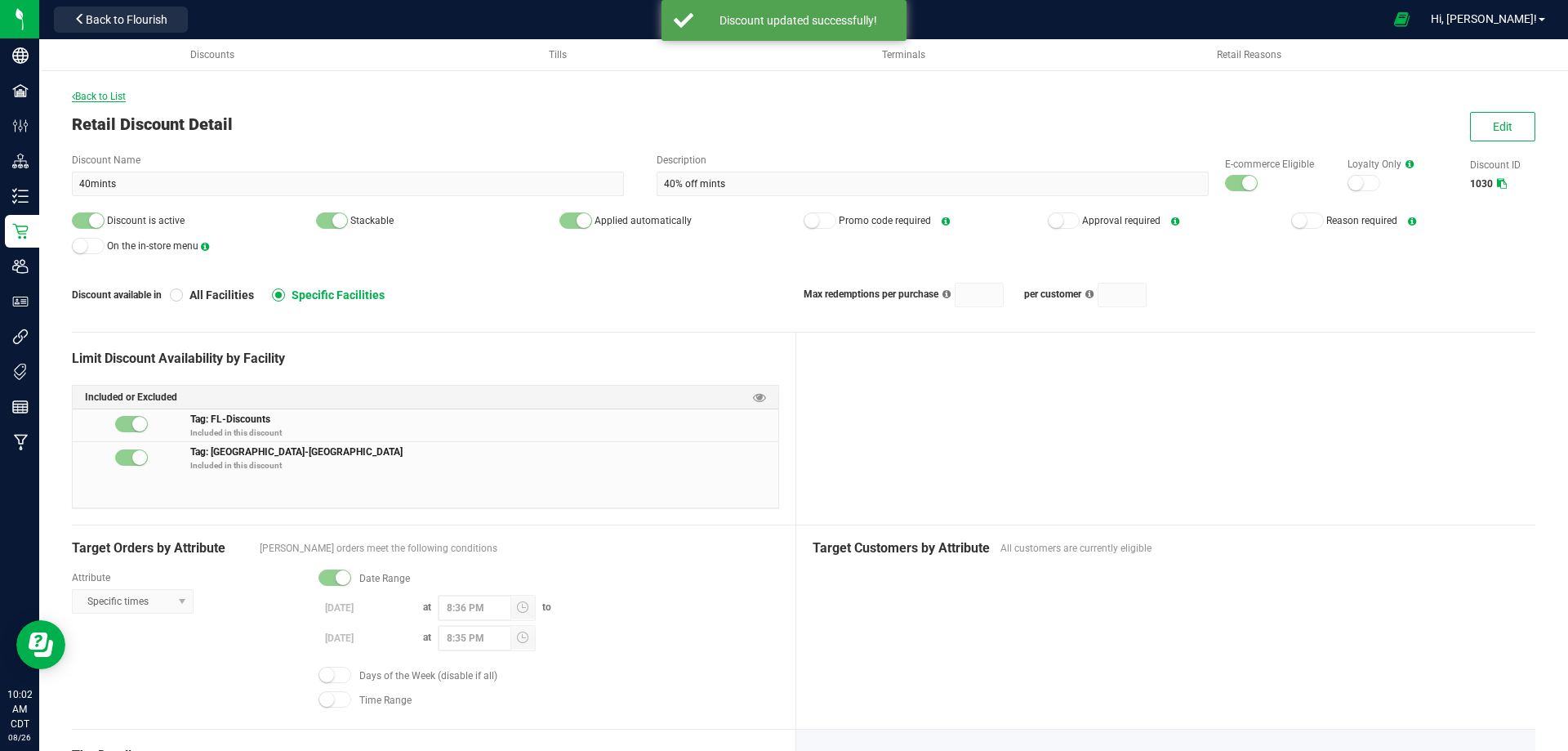
click at [105, 97] on span "Back to List" at bounding box center [98, 97] width 54 height 12
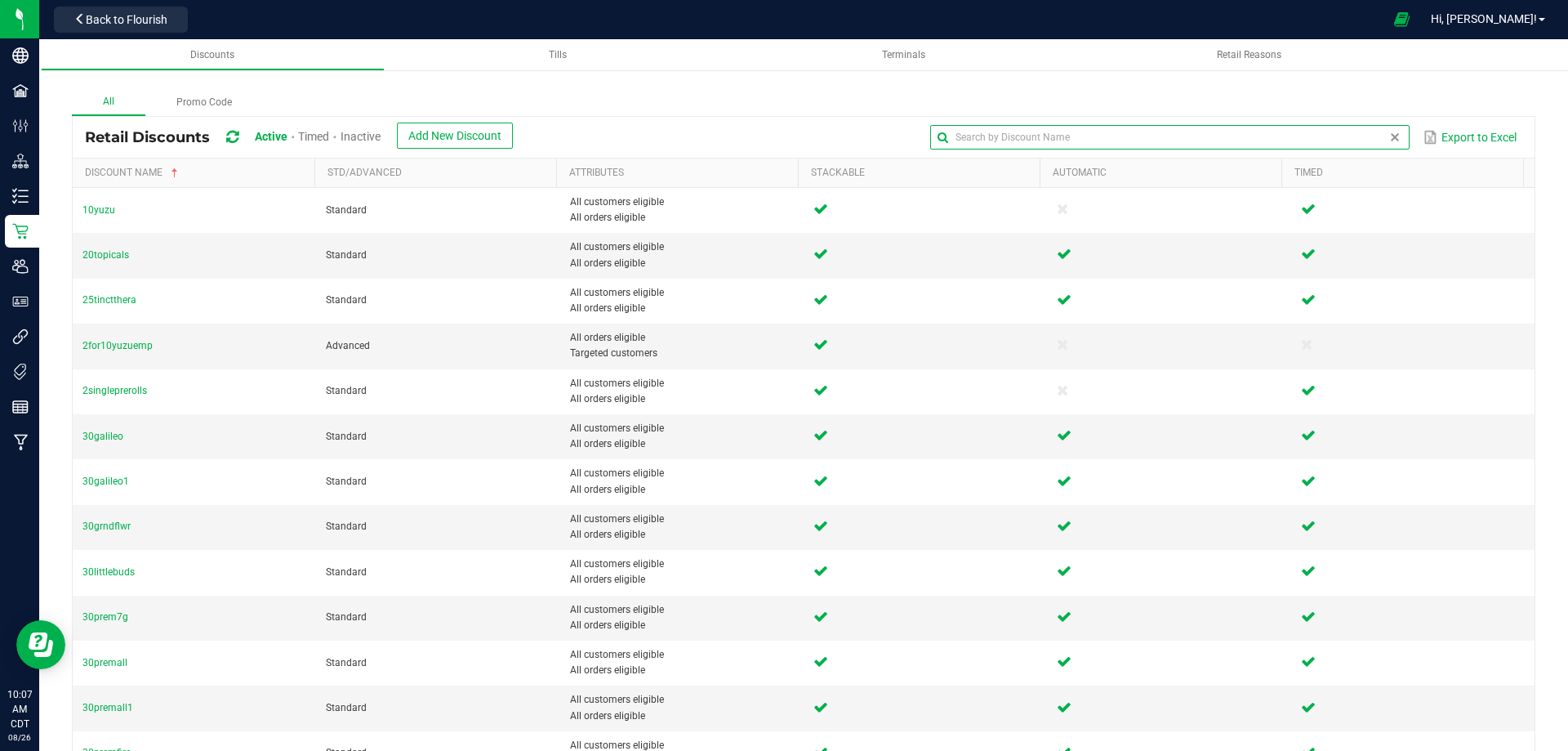
click at [1344, 134] on input "text" at bounding box center [1170, 136] width 479 height 24
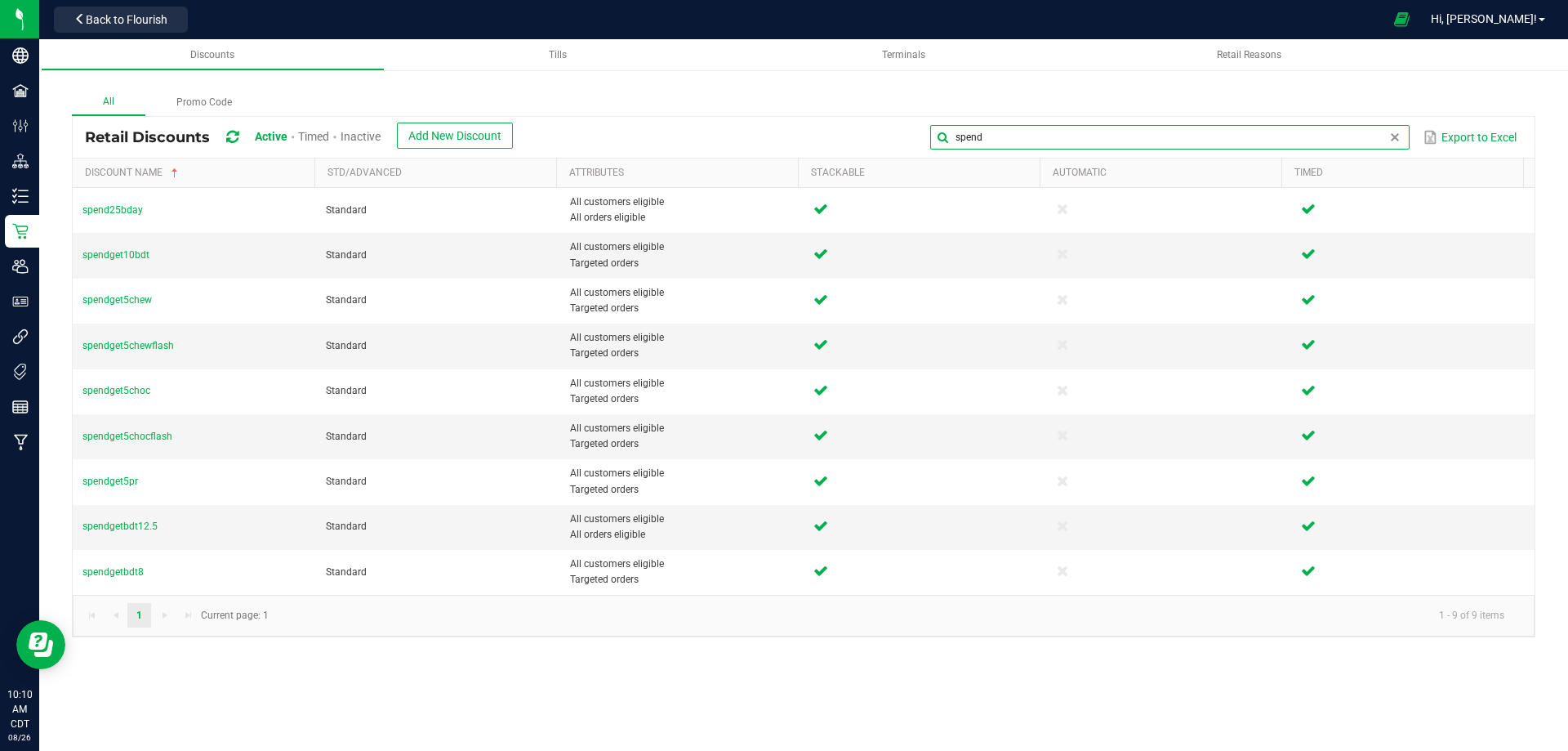
type input "spend"
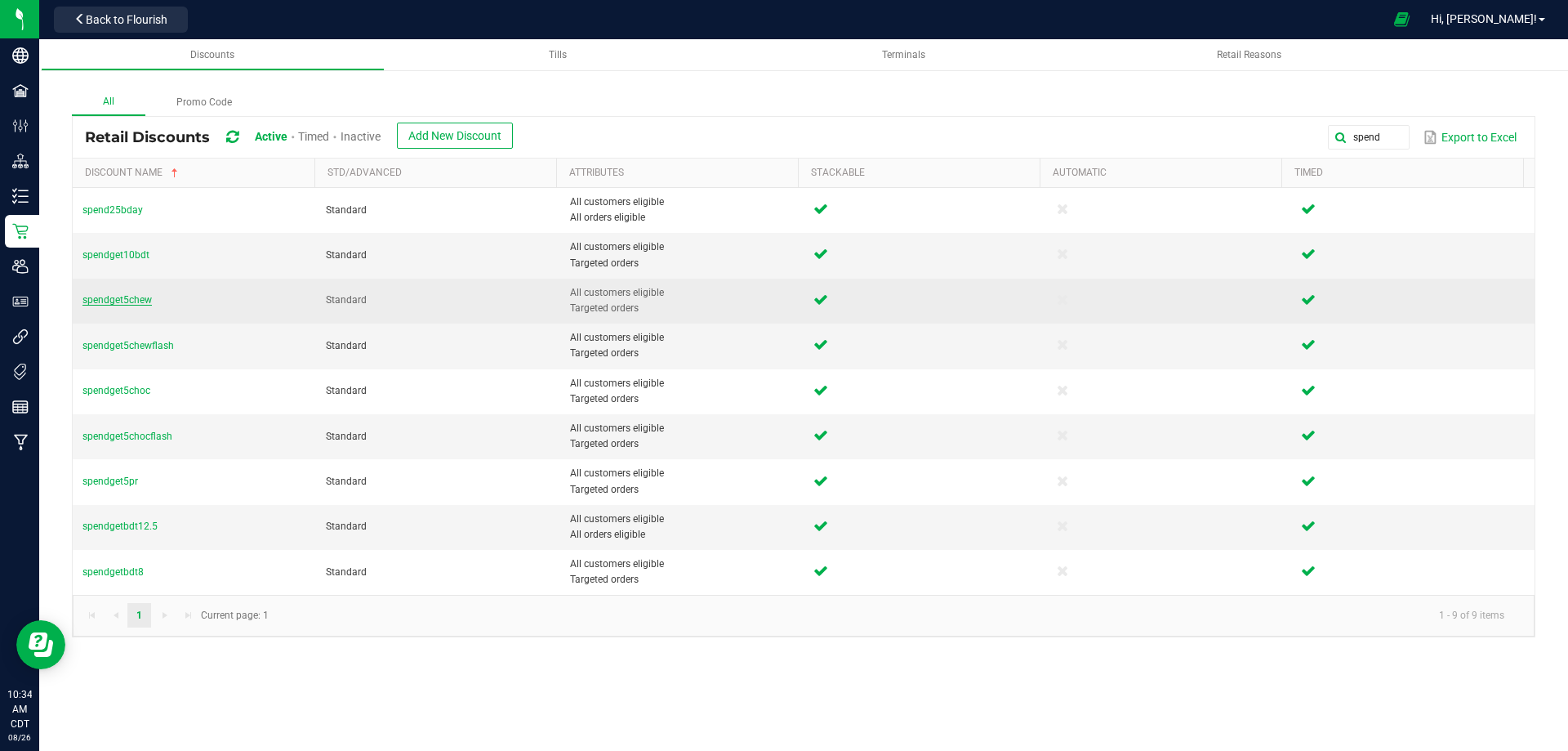
click at [120, 299] on span "spendget5chew" at bounding box center [117, 300] width 70 height 12
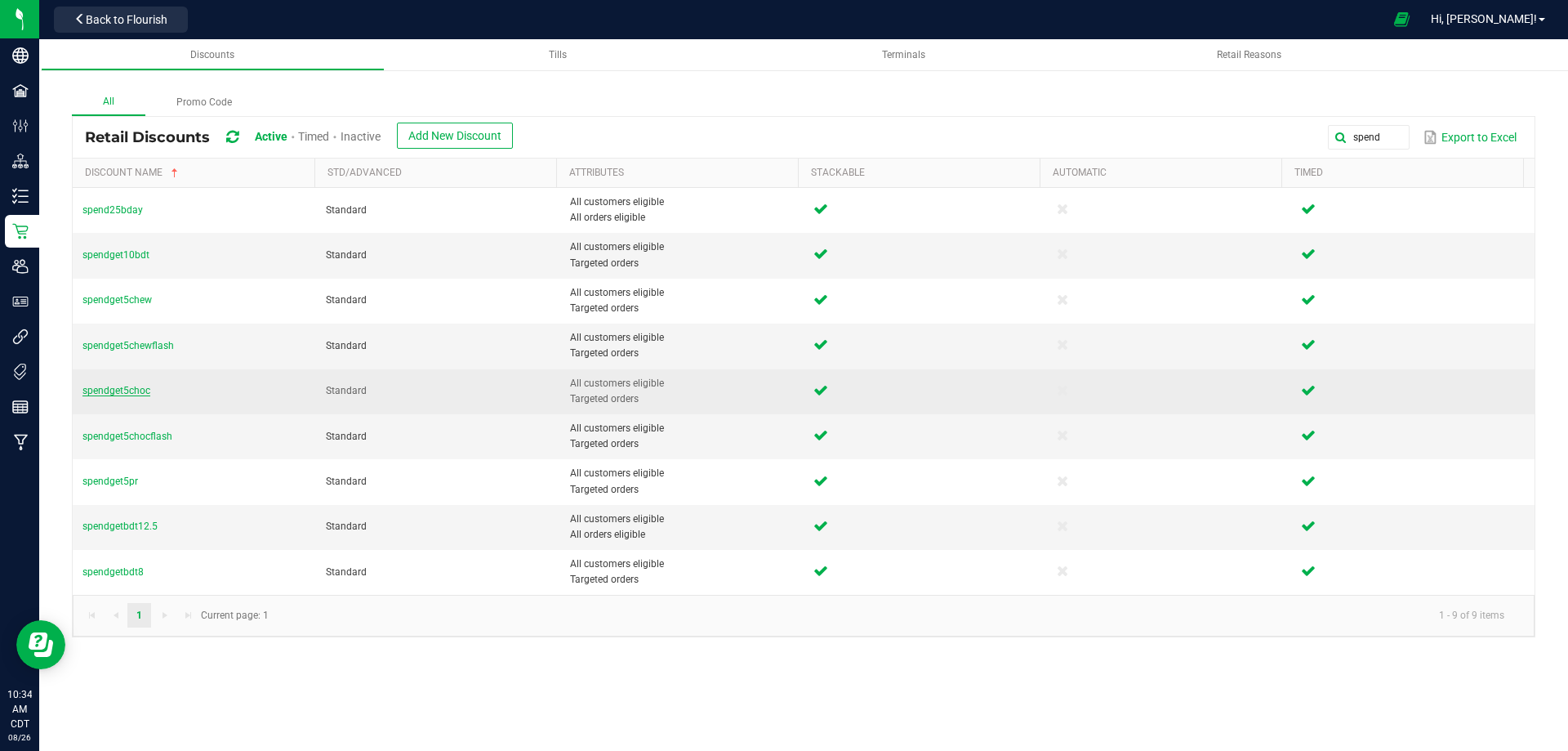
click at [118, 387] on span "spendget5choc" at bounding box center [116, 390] width 68 height 12
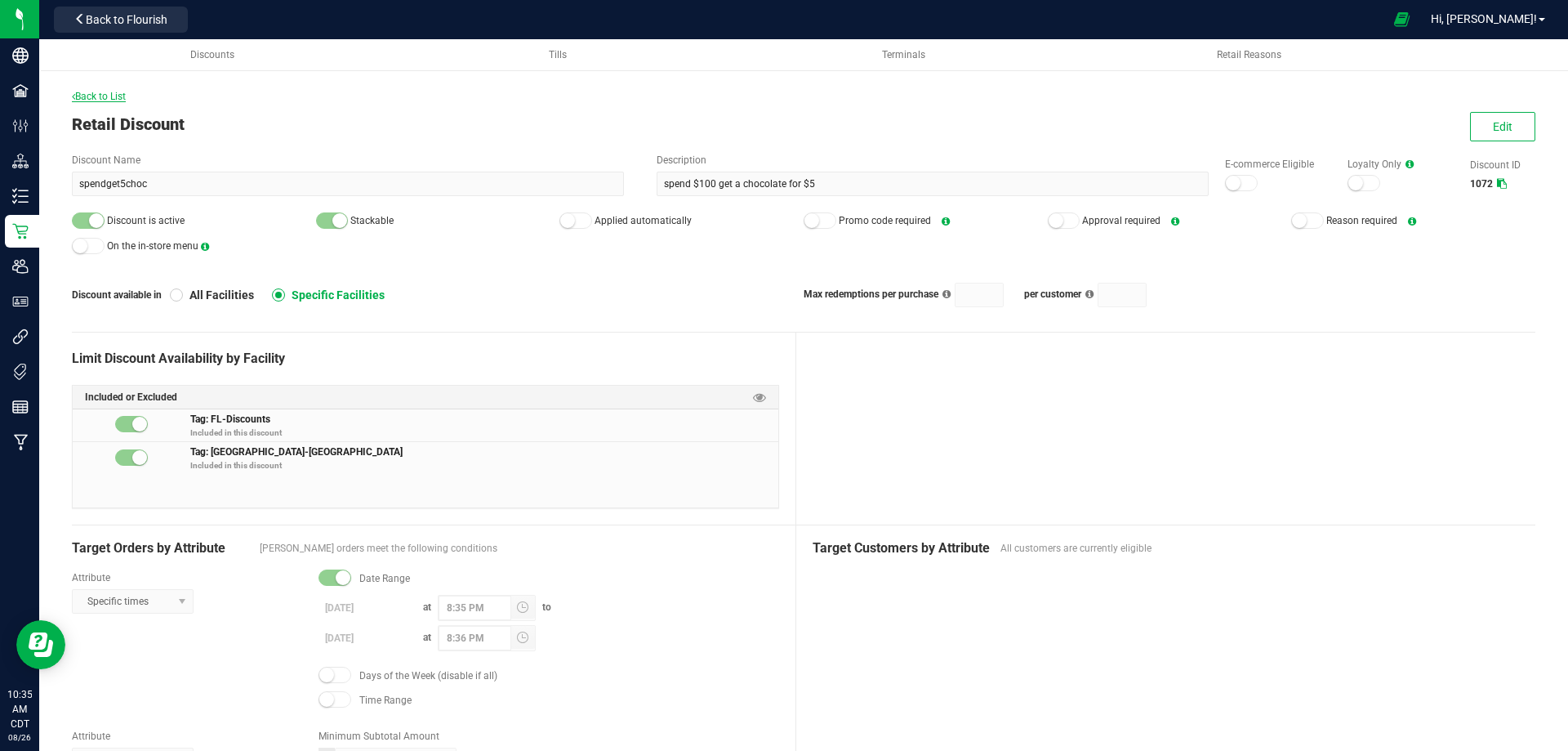
click at [96, 94] on span "Back to List" at bounding box center [98, 97] width 54 height 12
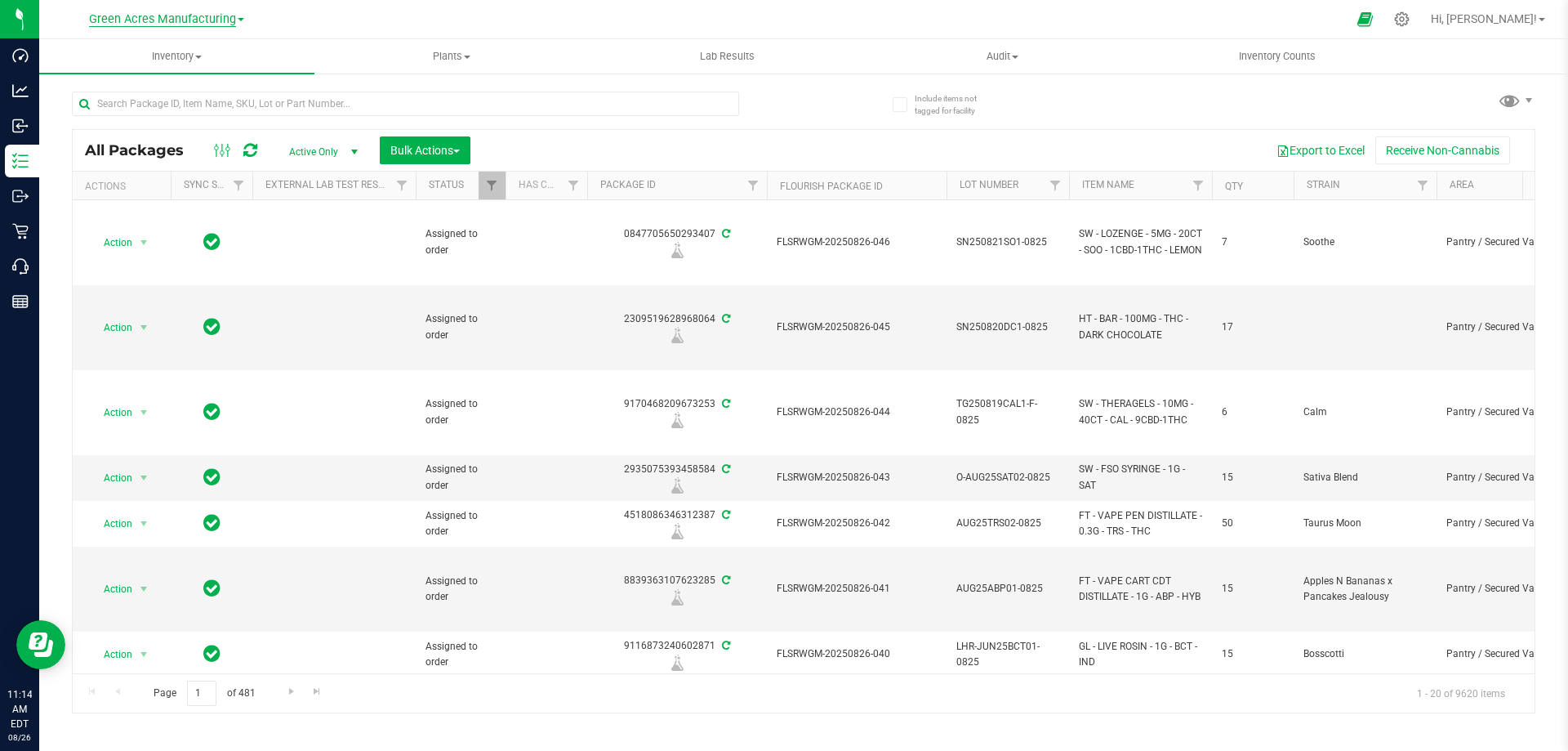
click at [136, 18] on span "Green Acres Manufacturing" at bounding box center [162, 19] width 147 height 14
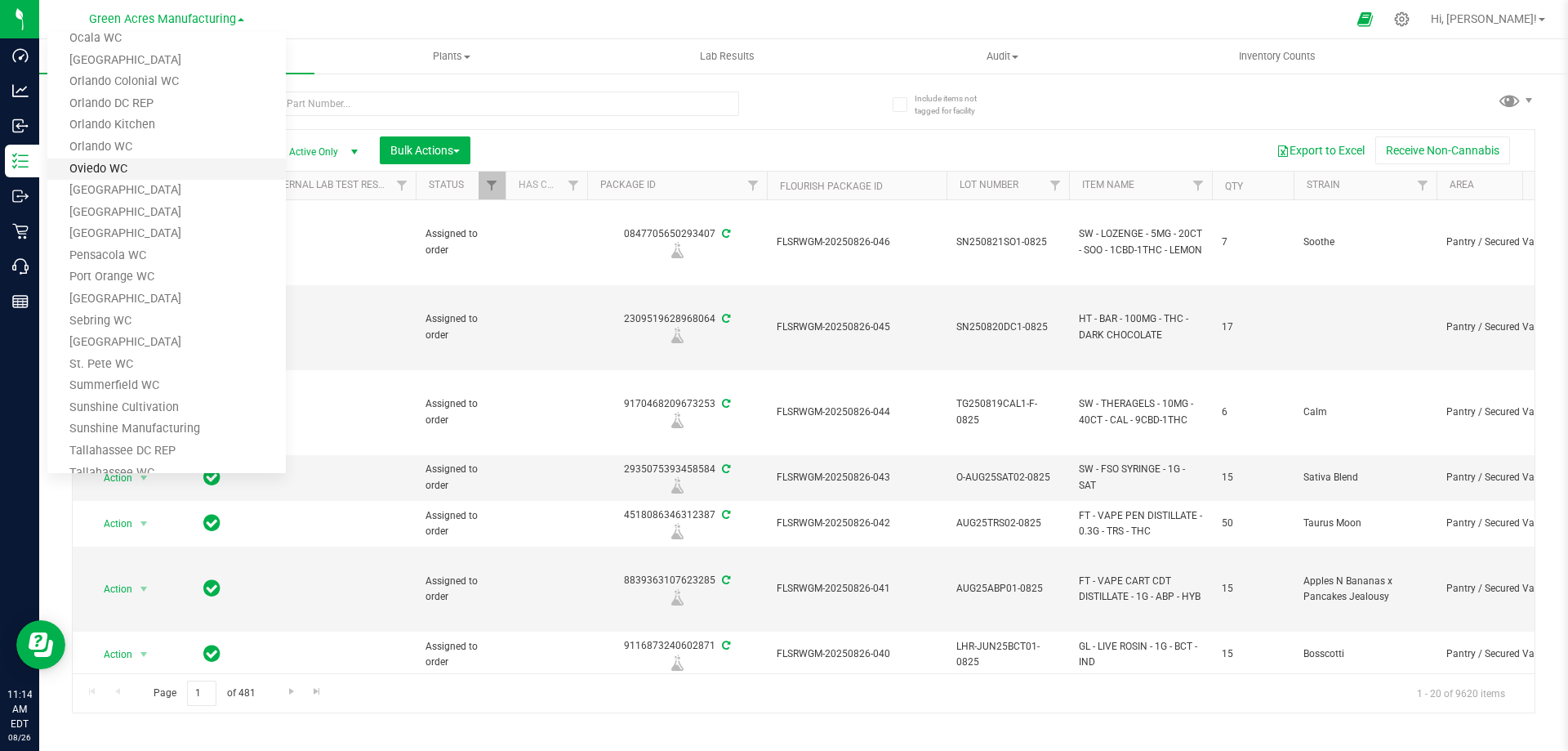
scroll to position [980, 0]
click at [95, 264] on link "Tampa Warehouse" at bounding box center [166, 271] width 238 height 22
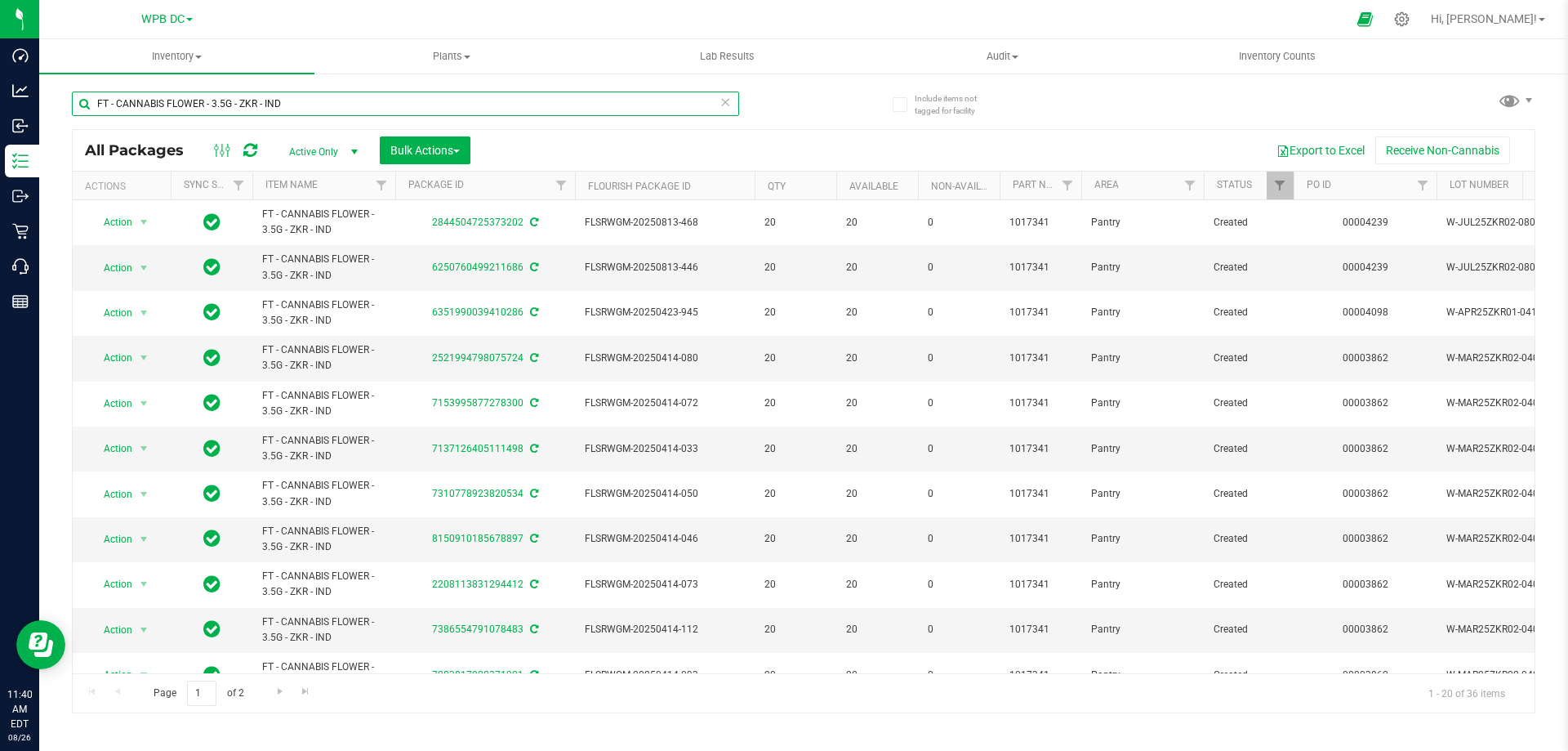
drag, startPoint x: 293, startPoint y: 106, endPoint x: 91, endPoint y: 104, distance: 202.0
click at [91, 104] on input "FT - CANNABIS FLOWER - 3.5G - ZKR - IND" at bounding box center [405, 103] width 667 height 24
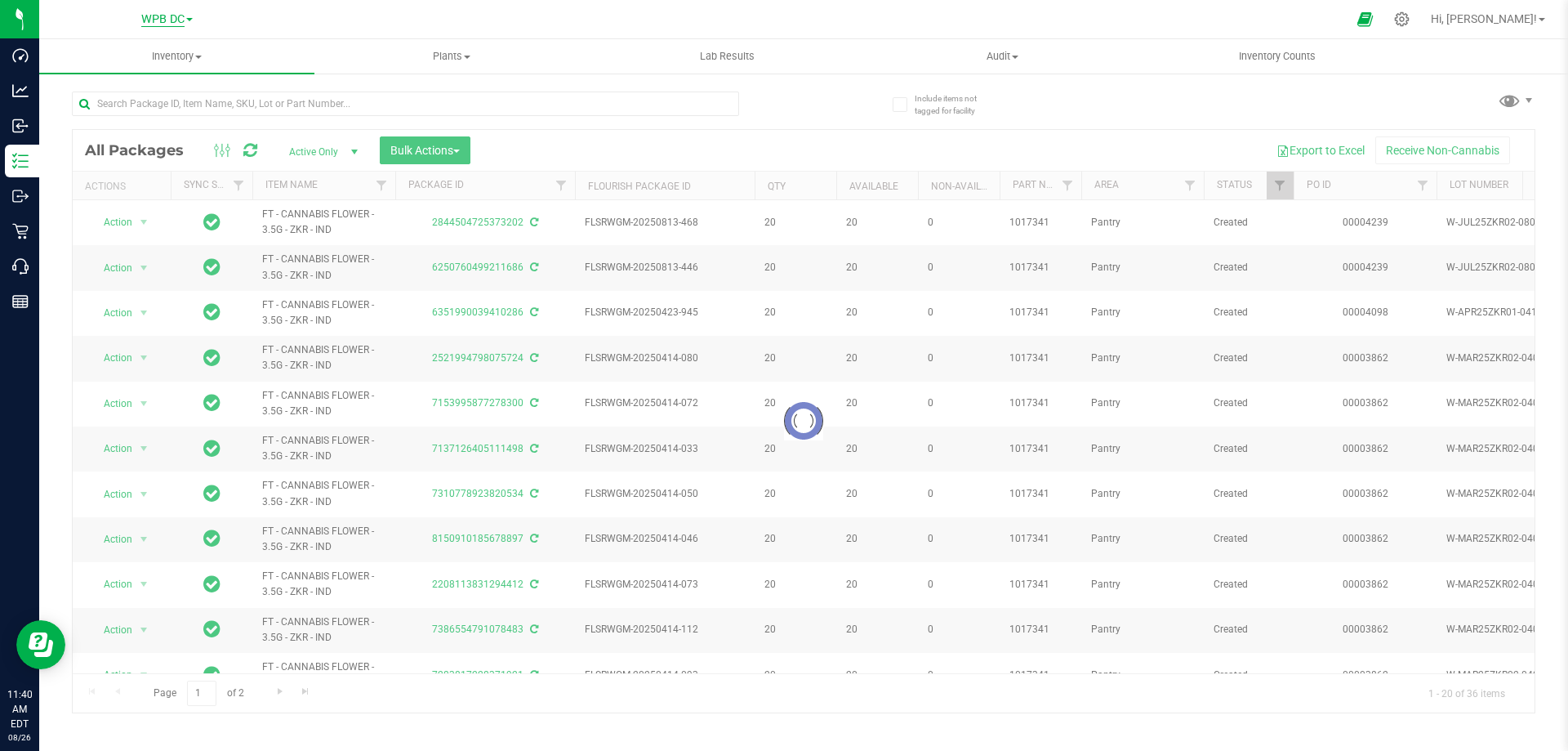
click at [154, 16] on span "WPB DC" at bounding box center [162, 19] width 43 height 14
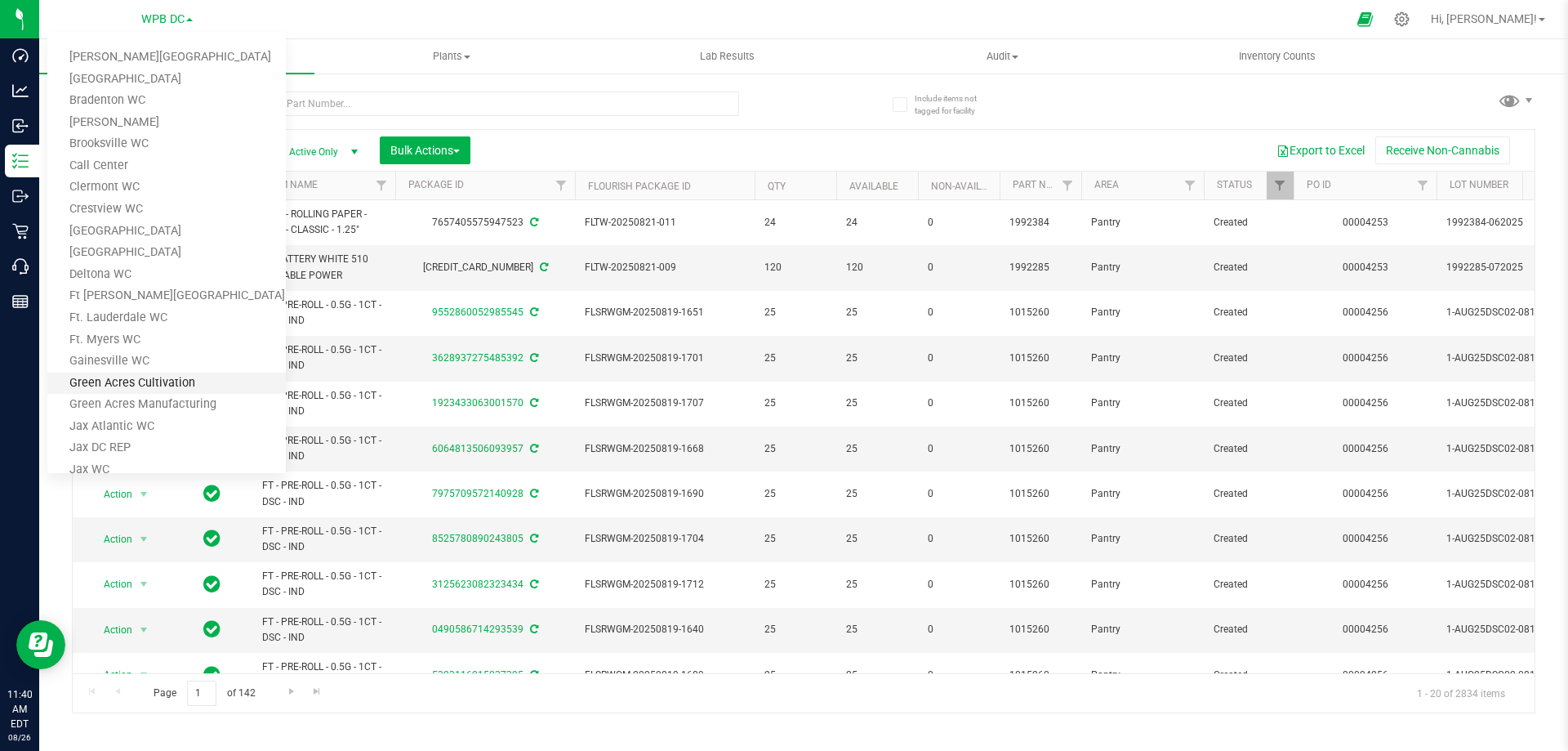
click at [109, 379] on link "Green Acres Cultivation" at bounding box center [166, 383] width 238 height 22
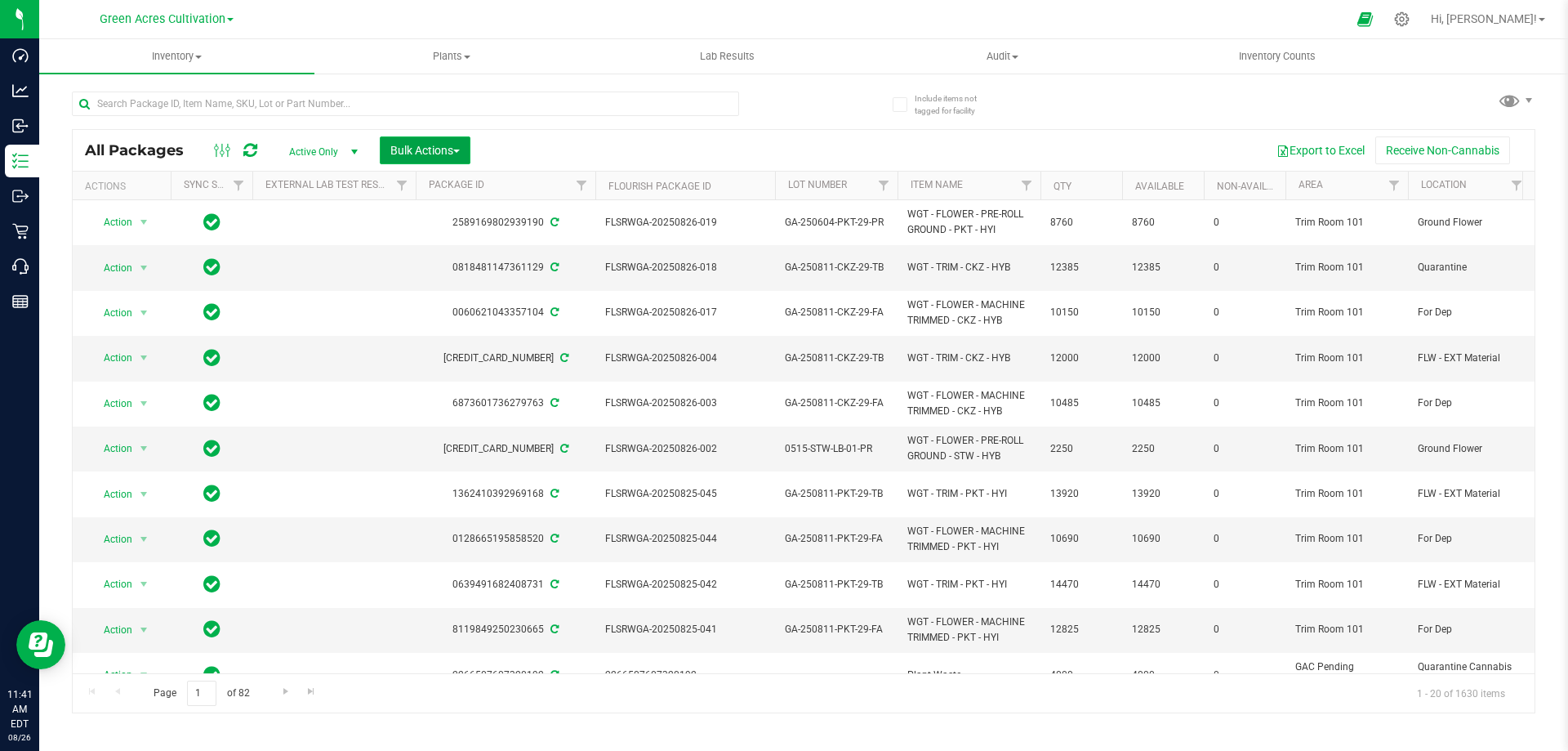
click at [423, 146] on span "Bulk Actions" at bounding box center [425, 151] width 70 height 14
click at [432, 252] on span "Create lab samples" at bounding box center [436, 247] width 93 height 14
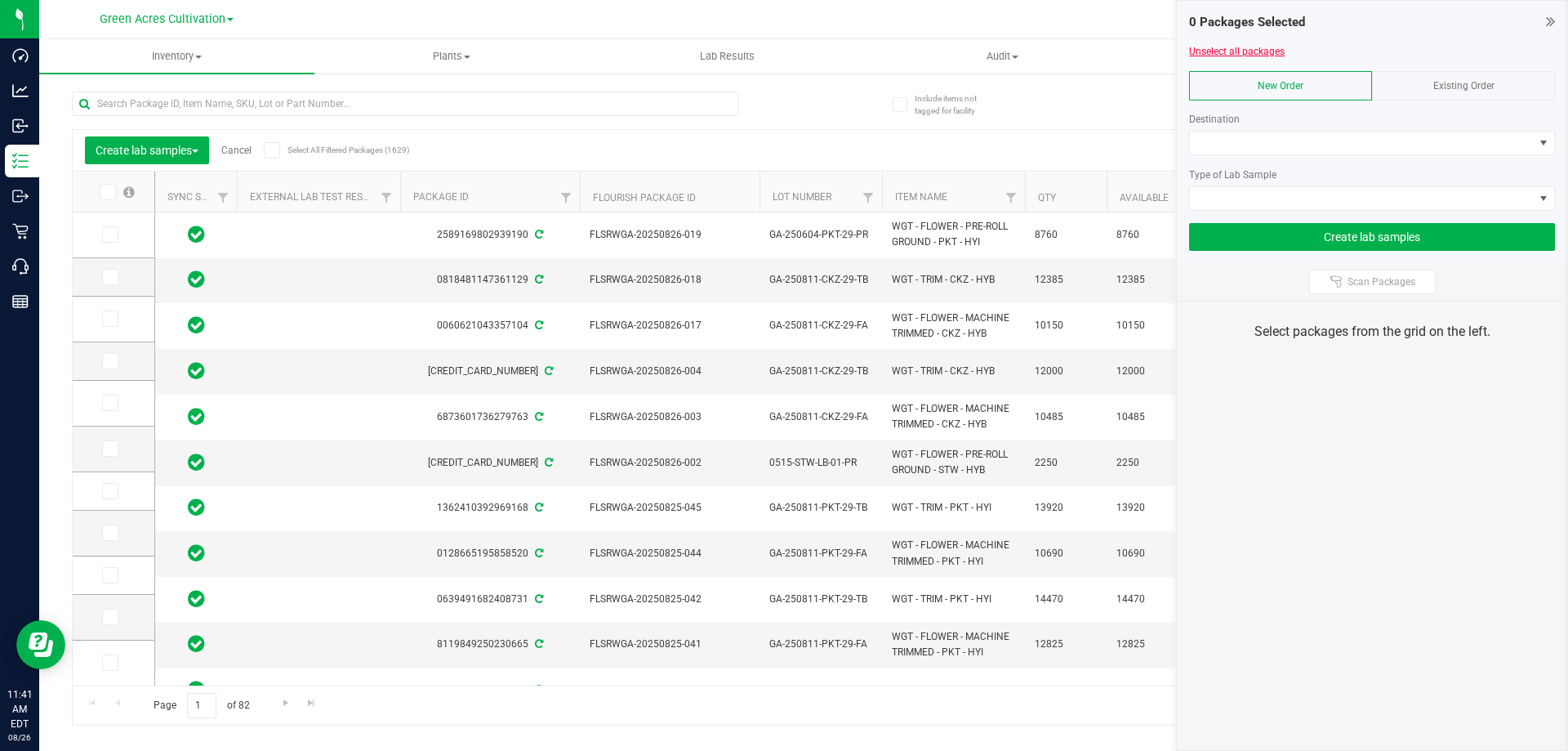
click at [1214, 47] on link "Unselect all packages" at bounding box center [1237, 51] width 96 height 12
click at [1203, 51] on link "Unselect all packages" at bounding box center [1237, 51] width 96 height 12
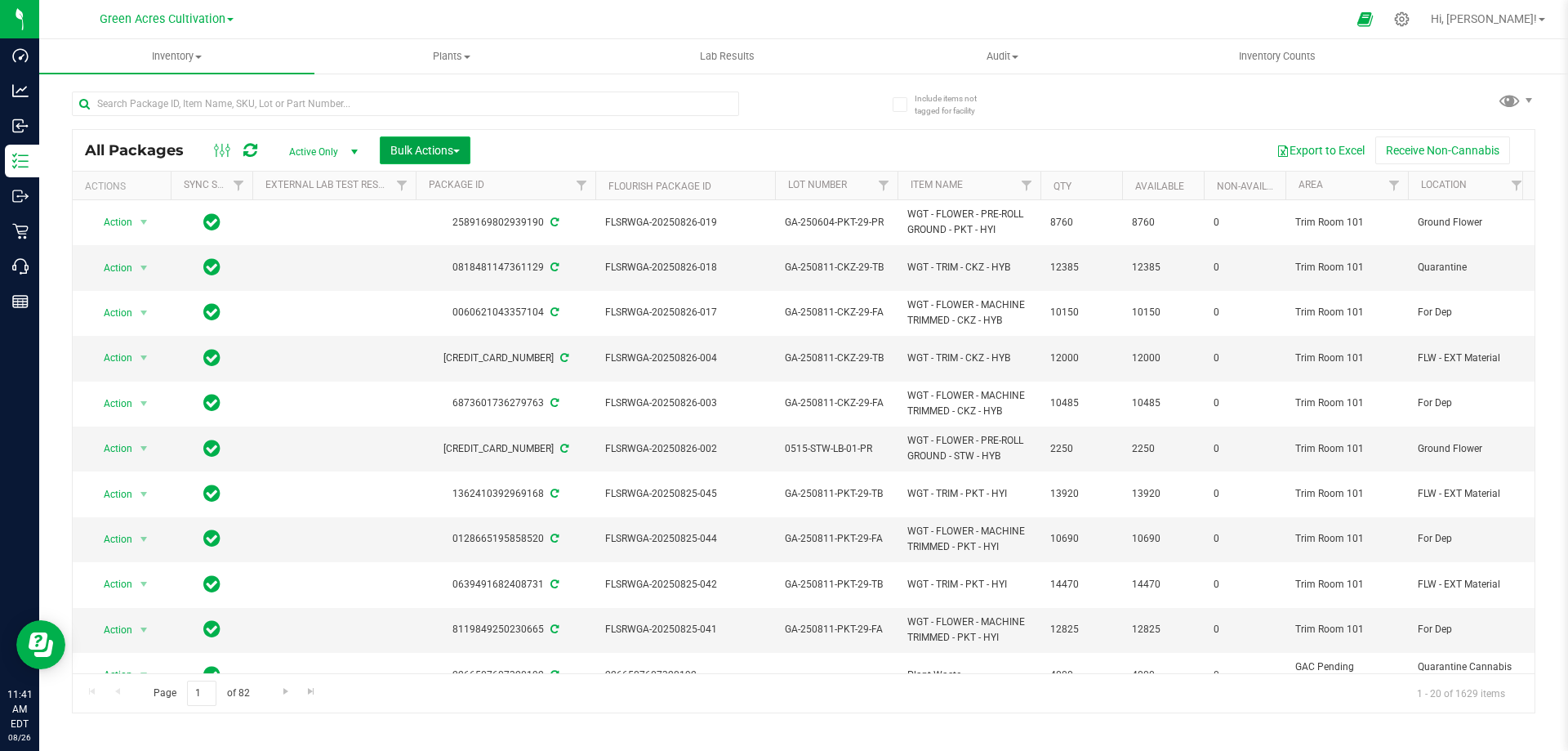
click at [421, 151] on span "Bulk Actions" at bounding box center [425, 151] width 70 height 14
click at [427, 242] on span "Create lab samples" at bounding box center [436, 247] width 93 height 14
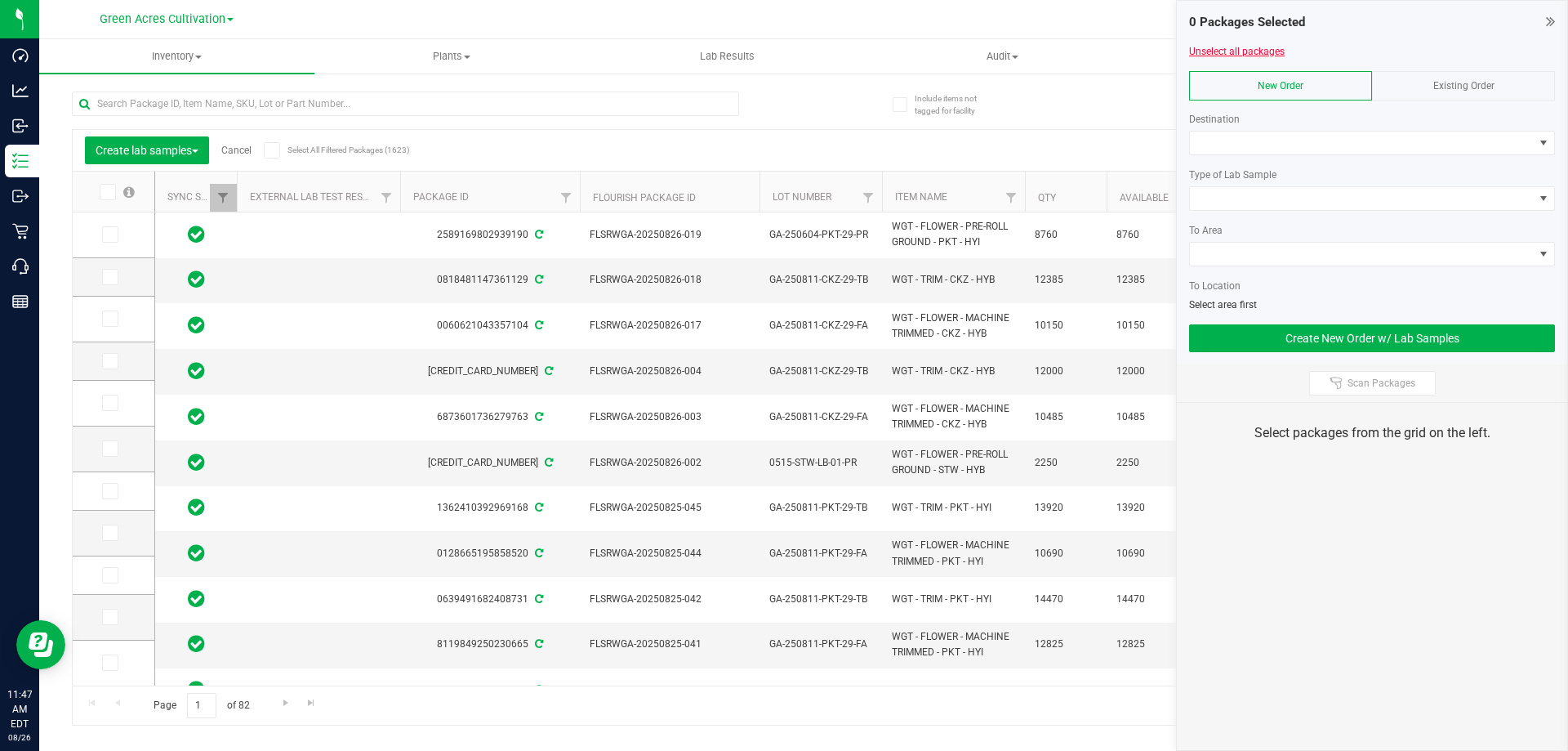
click at [1232, 56] on link "Unselect all packages" at bounding box center [1237, 51] width 96 height 12
click at [1223, 51] on link "Unselect all packages" at bounding box center [1237, 51] width 96 height 12
click at [1547, 19] on icon at bounding box center [1551, 21] width 9 height 16
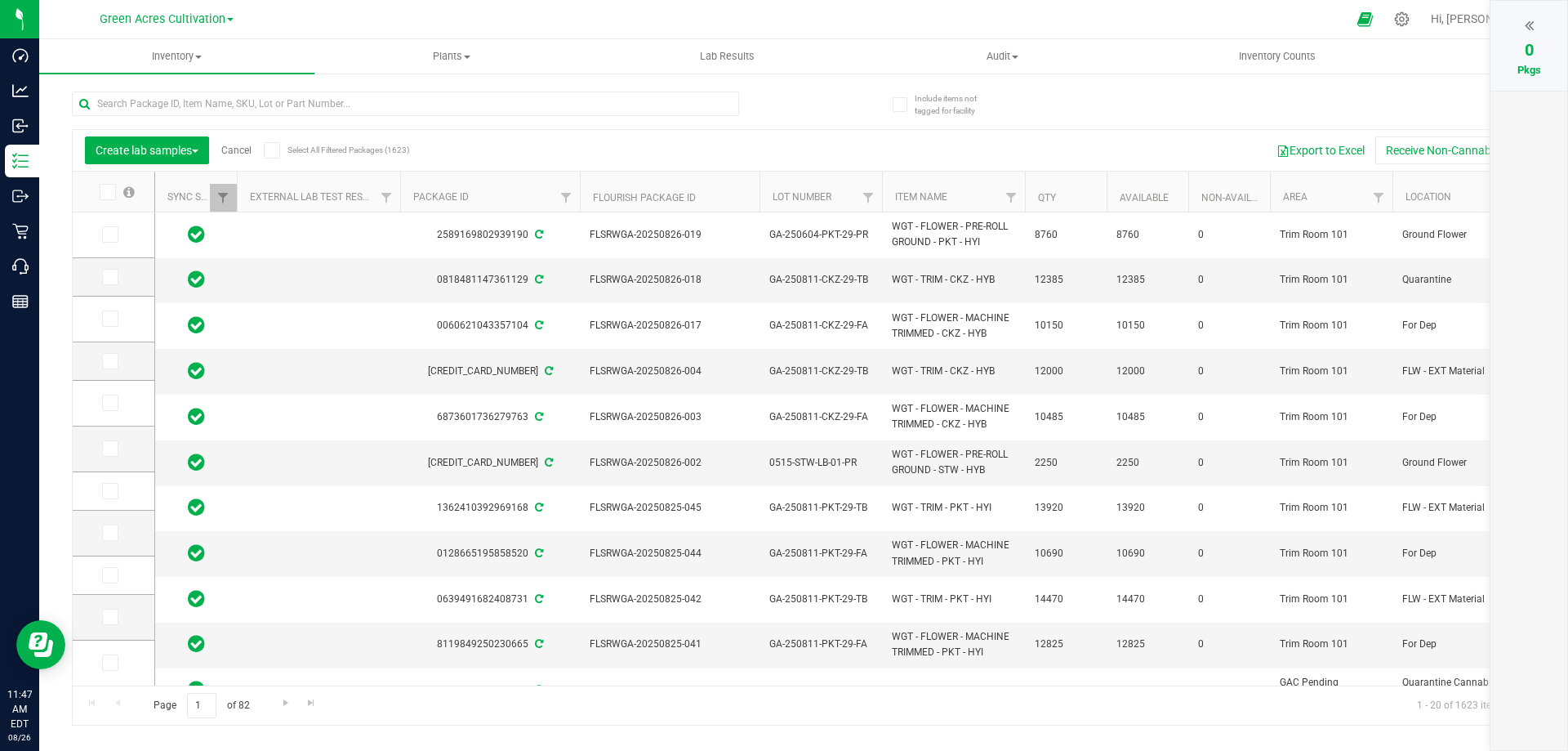
click at [242, 146] on link "Cancel" at bounding box center [236, 151] width 30 height 12
